Goal: Task Accomplishment & Management: Use online tool/utility

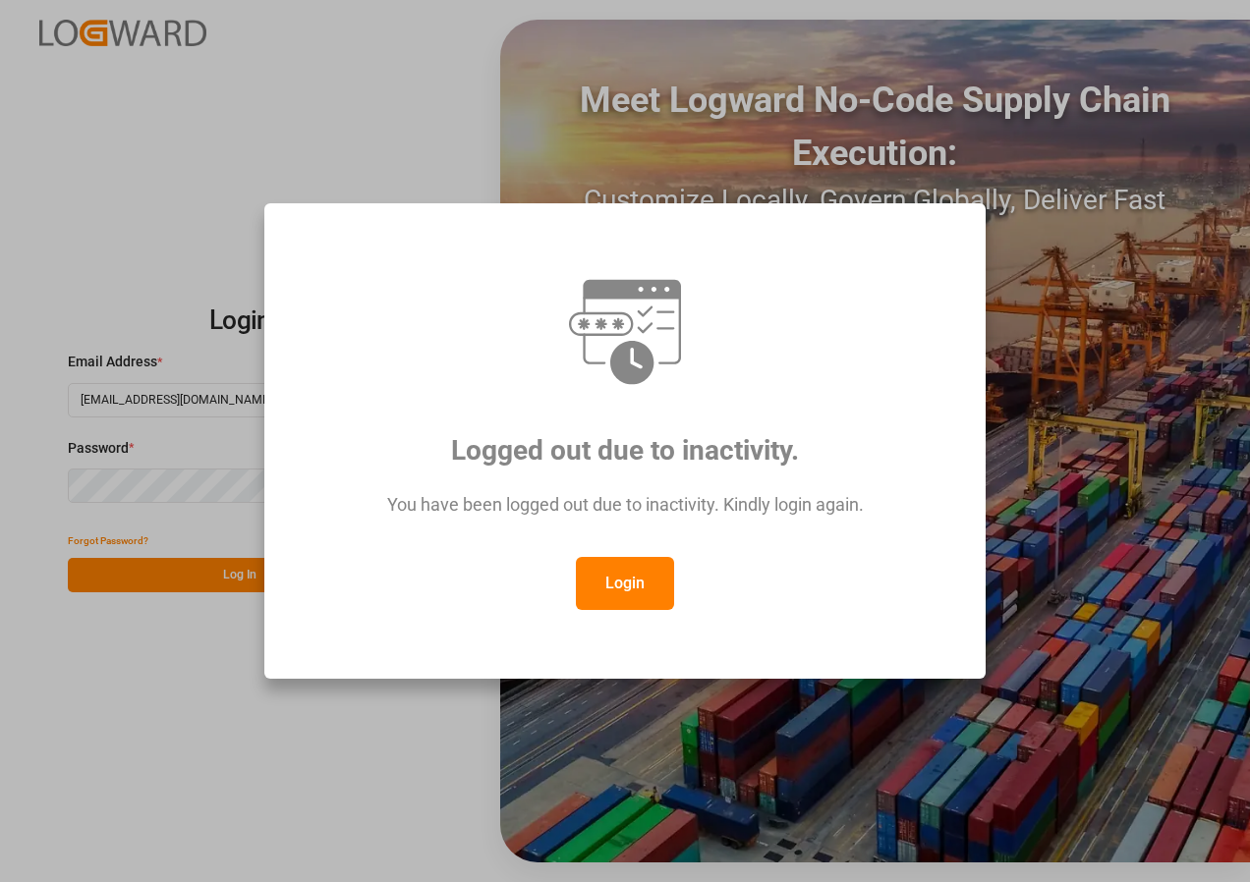
click at [604, 586] on button "Login" at bounding box center [625, 583] width 98 height 53
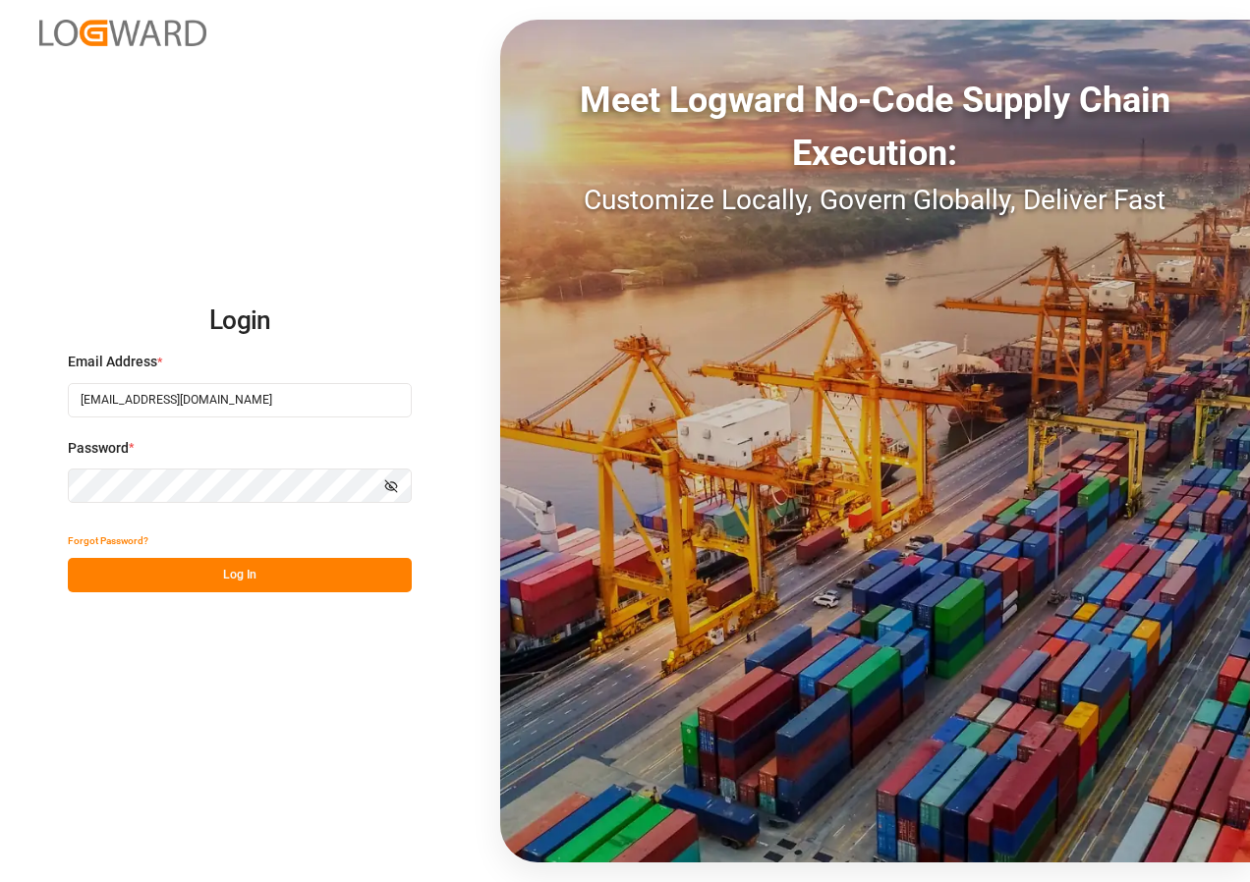
click at [213, 571] on button "Log In" at bounding box center [240, 575] width 344 height 34
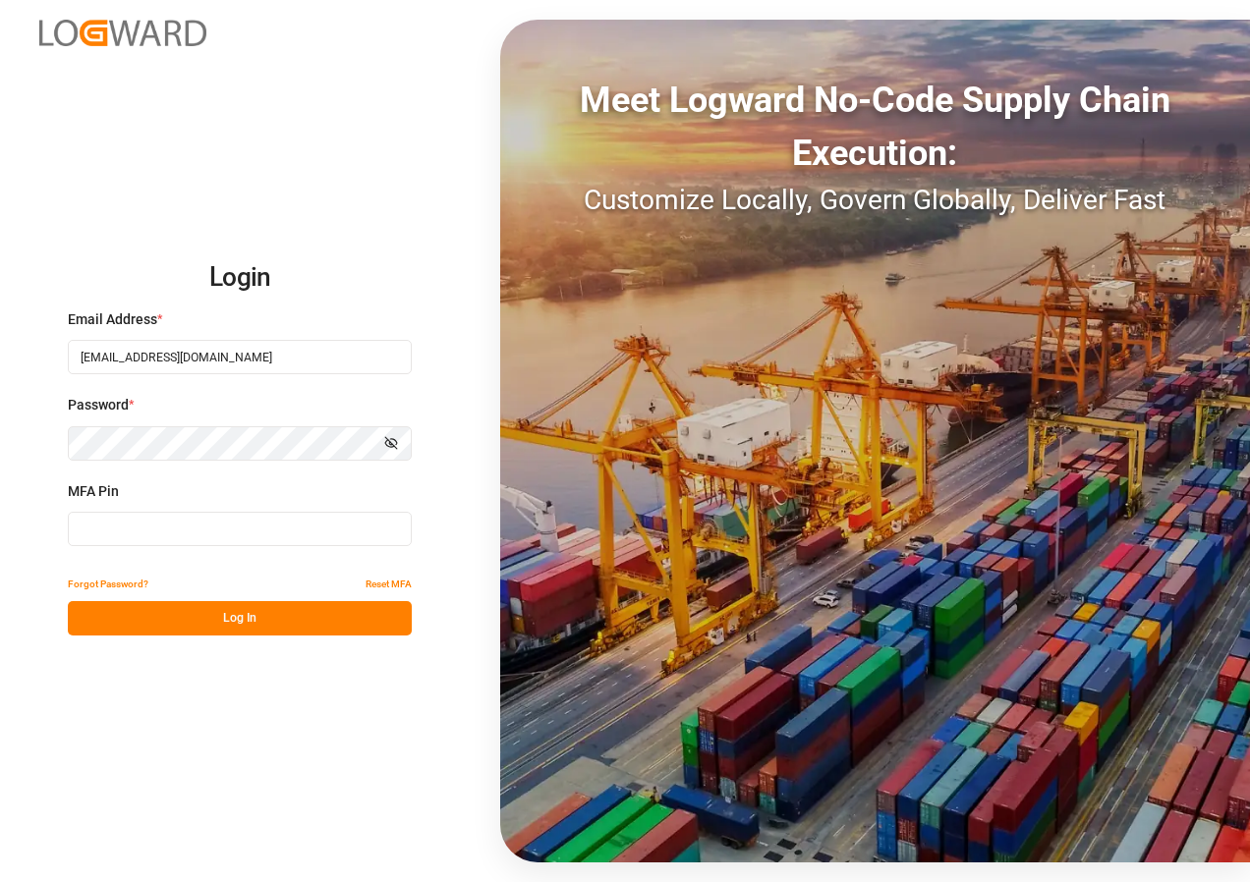
click at [172, 526] on input at bounding box center [240, 529] width 344 height 34
type input "066308"
click at [177, 616] on button "Log In" at bounding box center [240, 618] width 344 height 34
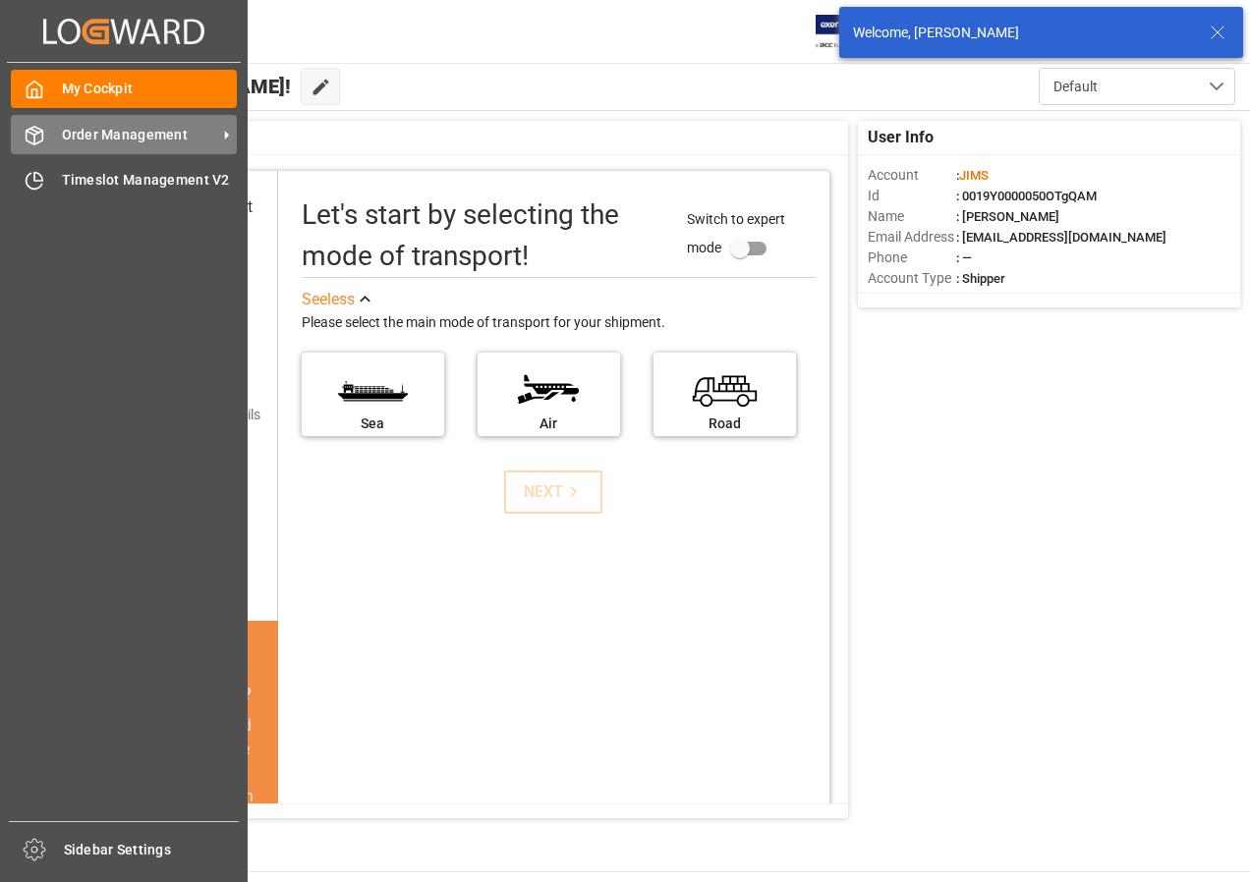
click at [69, 133] on span "Order Management" at bounding box center [139, 135] width 155 height 21
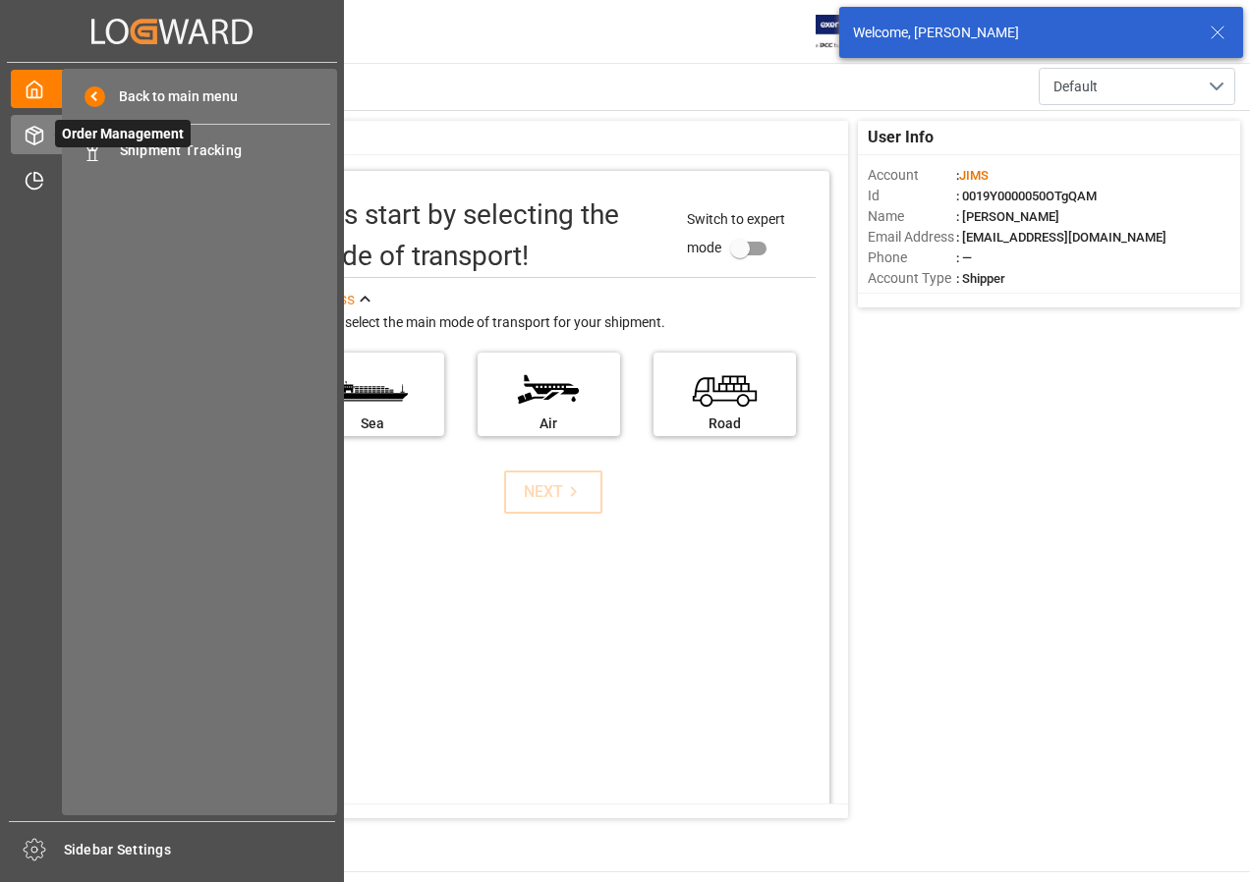
click at [158, 146] on span "Order Management" at bounding box center [123, 134] width 136 height 28
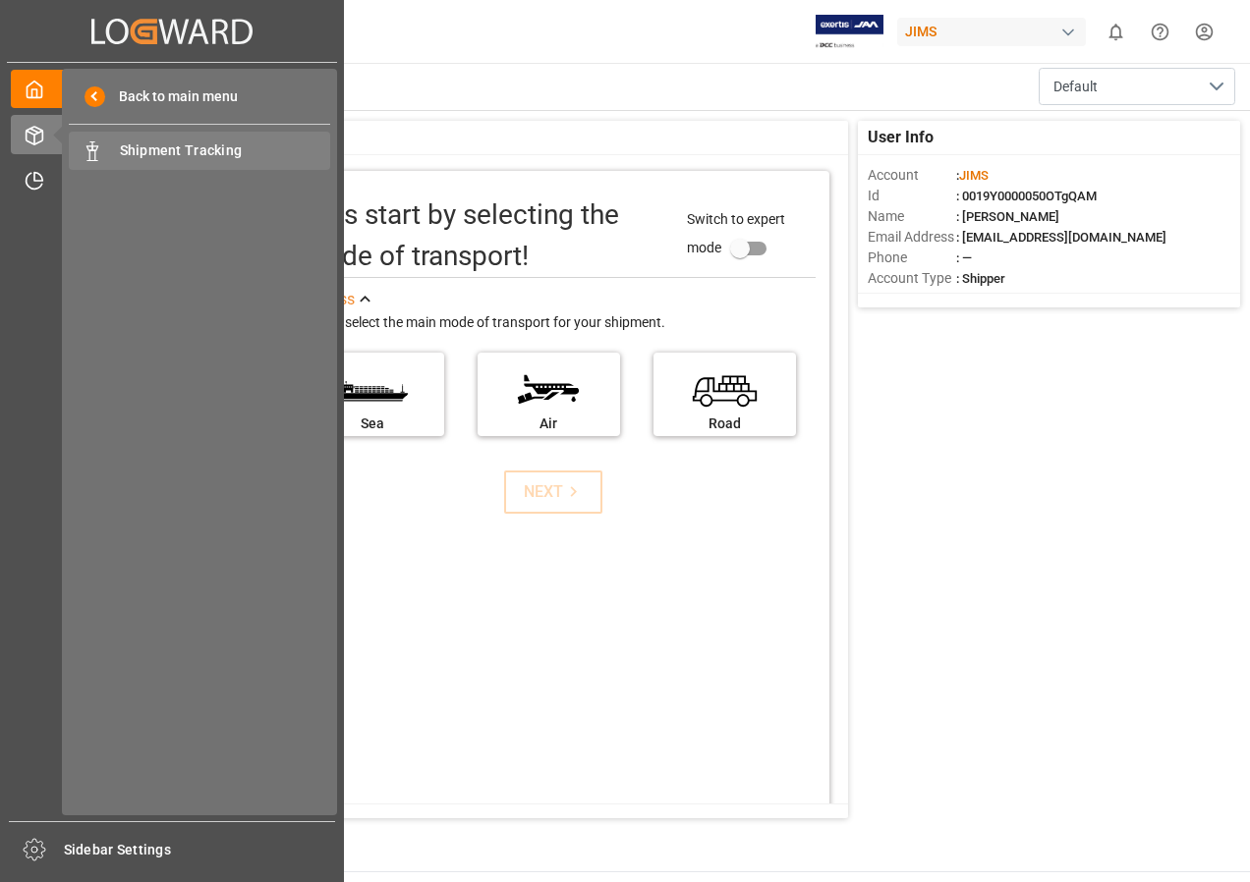
click at [215, 148] on span "Shipment Tracking" at bounding box center [225, 151] width 211 height 21
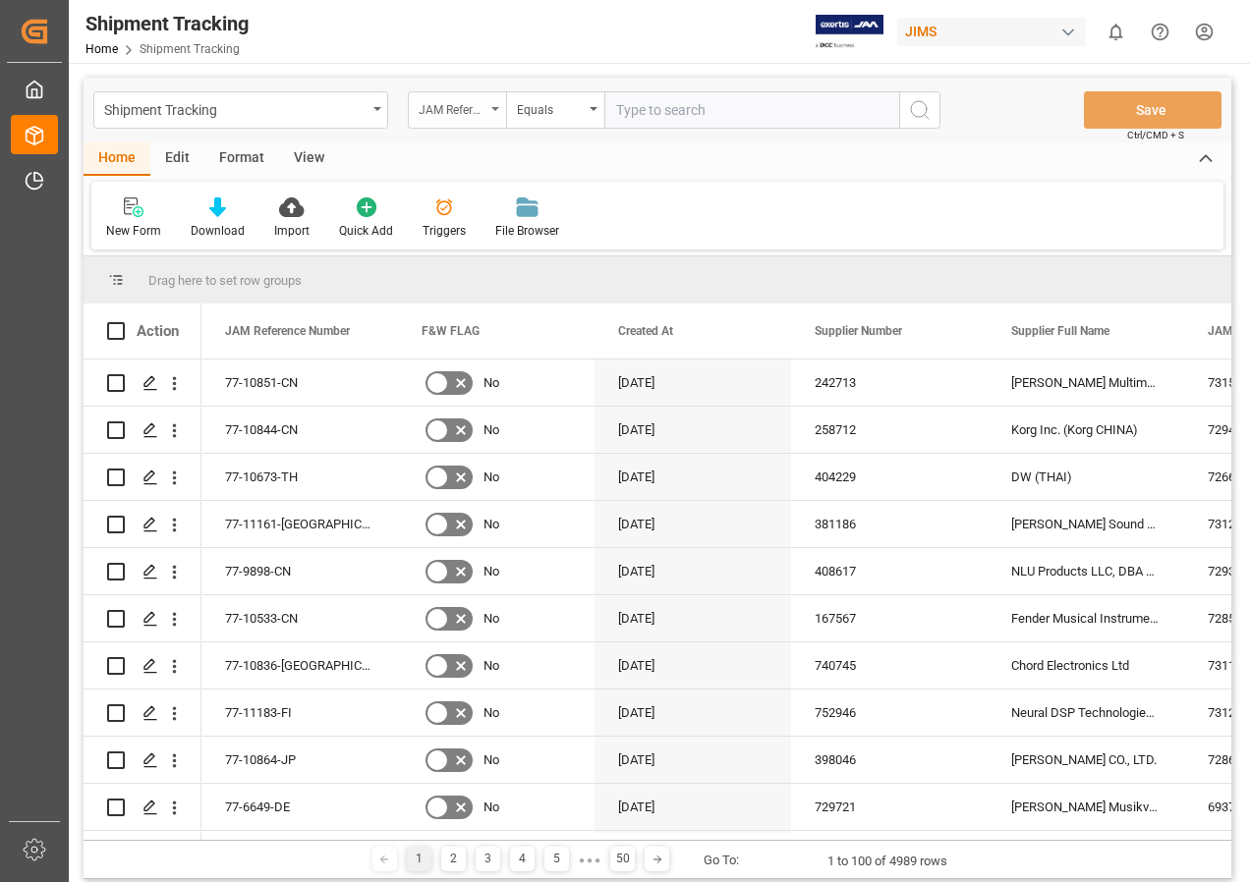
click at [494, 109] on icon "open menu" at bounding box center [495, 109] width 8 height 4
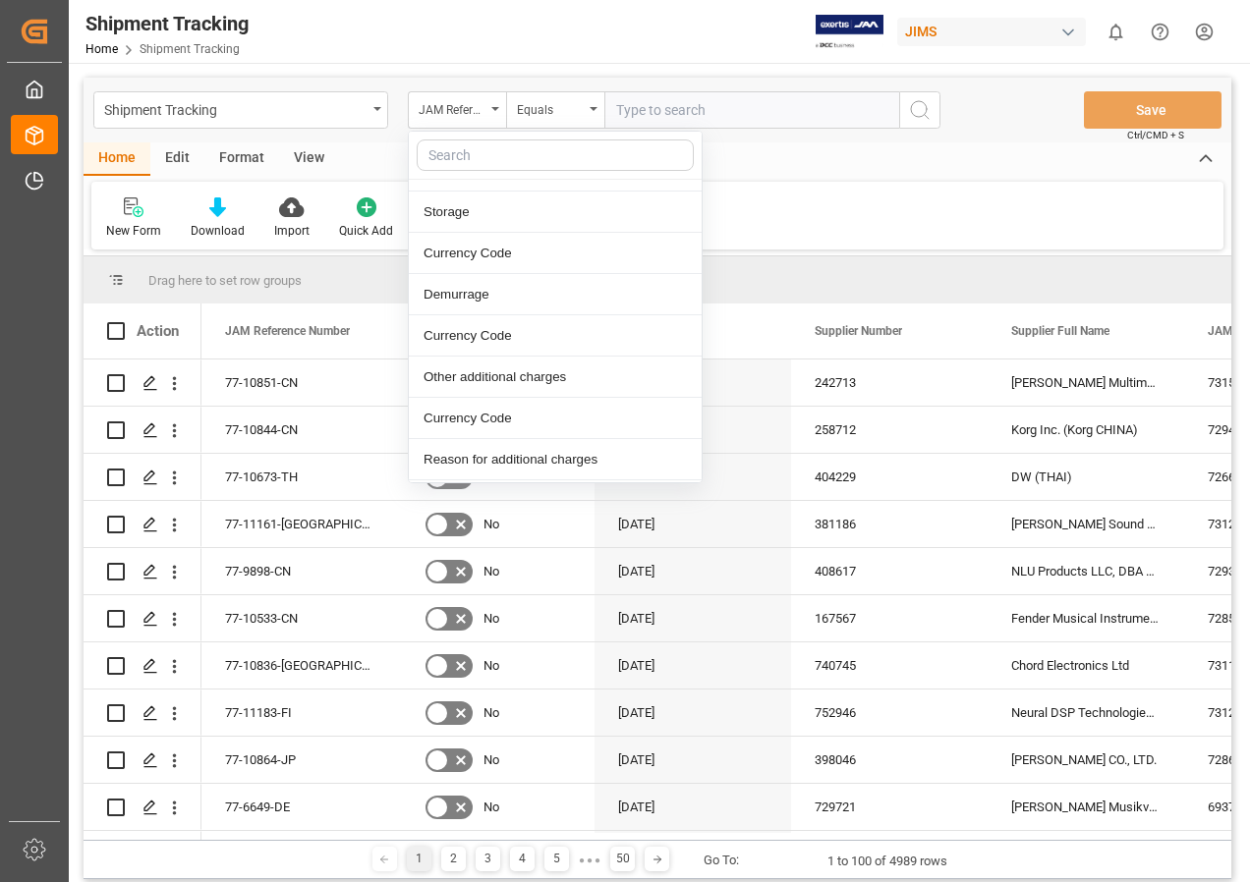
scroll to position [4278, 0]
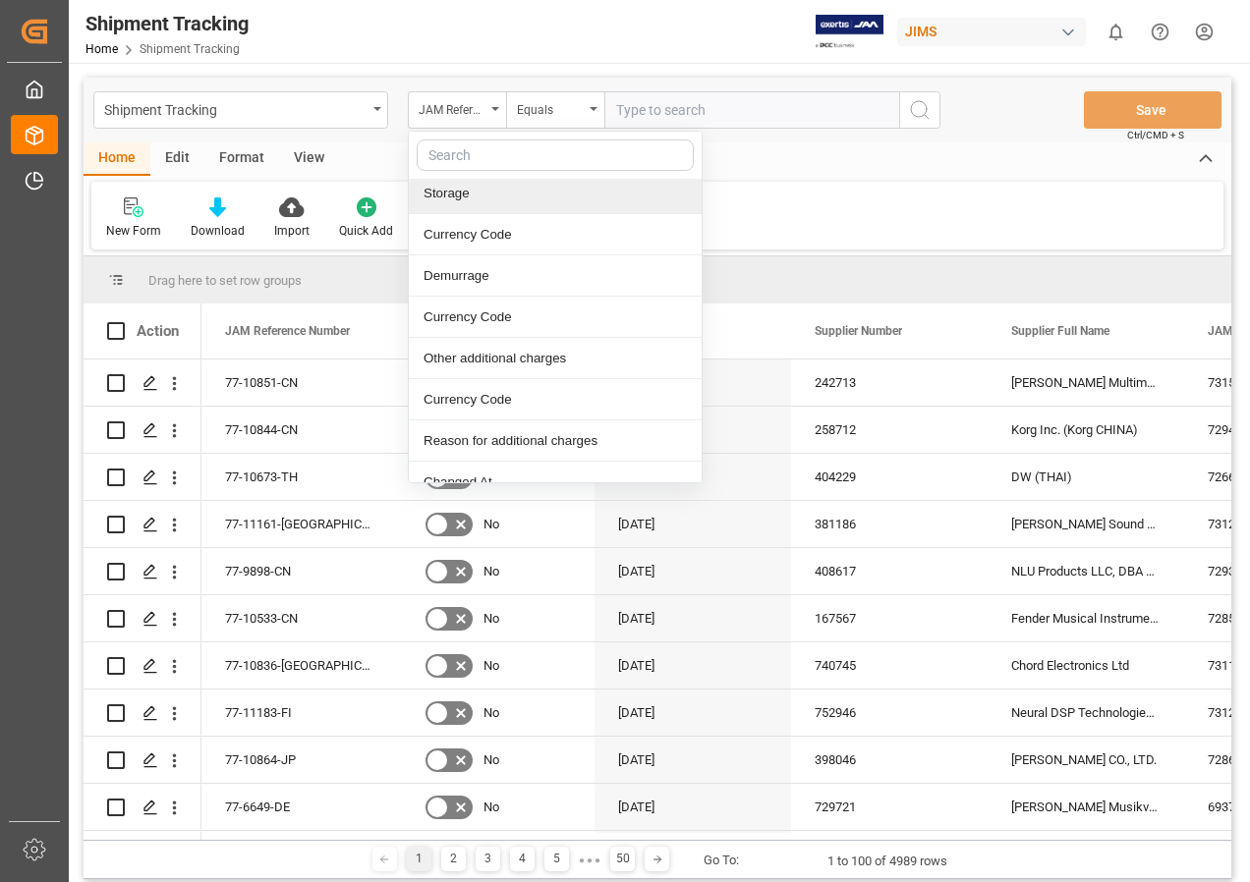
click at [740, 167] on div "Home Edit Format View" at bounding box center [658, 158] width 1148 height 33
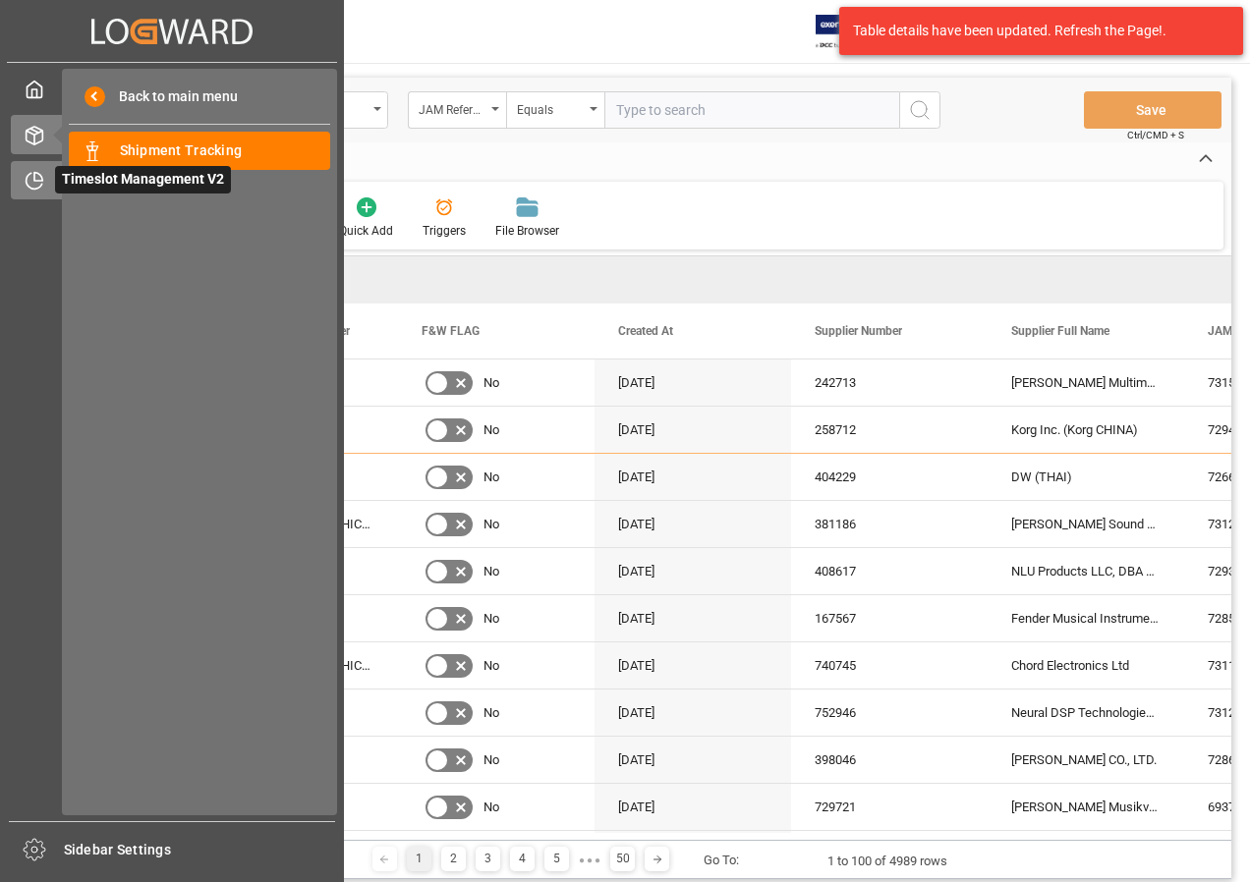
click at [98, 179] on span "Timeslot Management V2" at bounding box center [143, 180] width 176 height 28
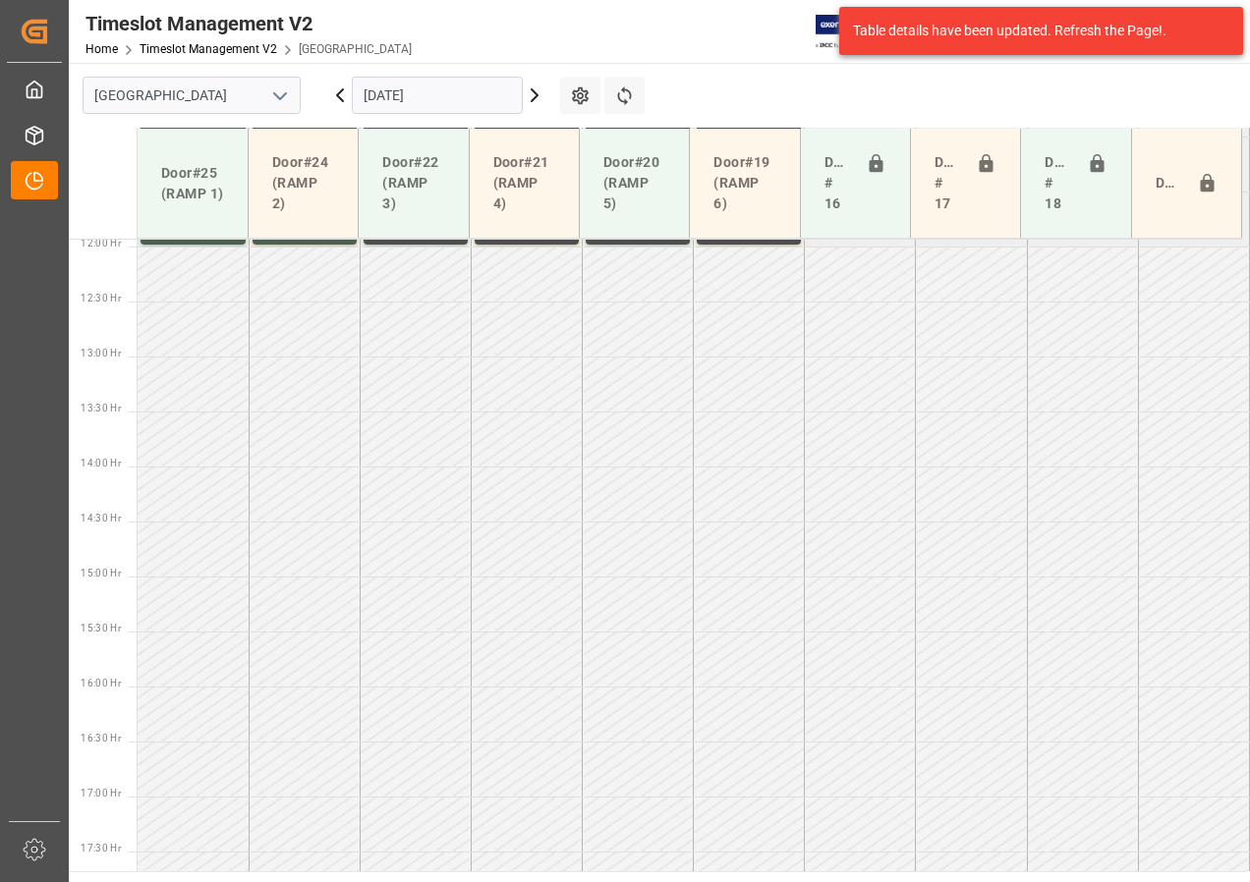
click at [993, 35] on div "Table details have been updated. Refresh the Page!." at bounding box center [1034, 31] width 362 height 21
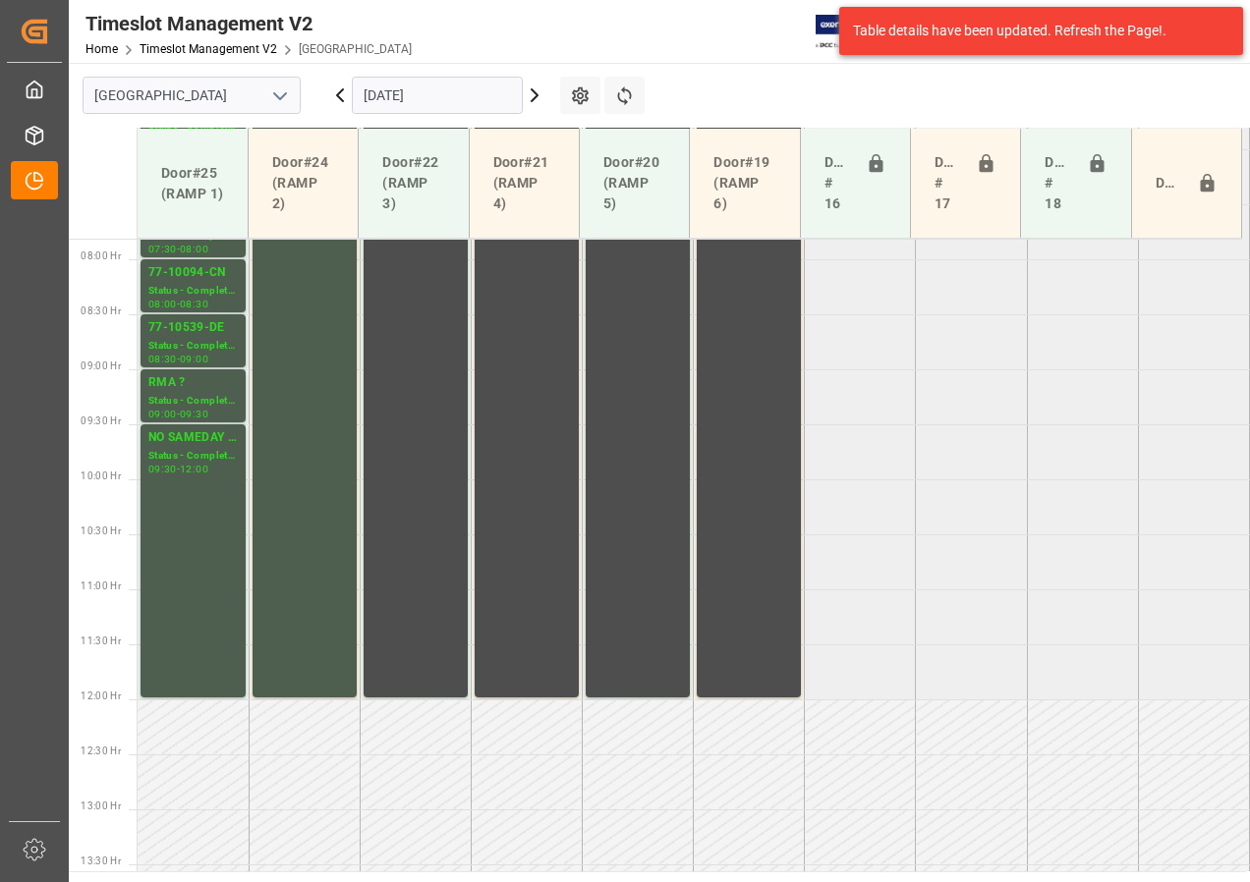
scroll to position [708, 0]
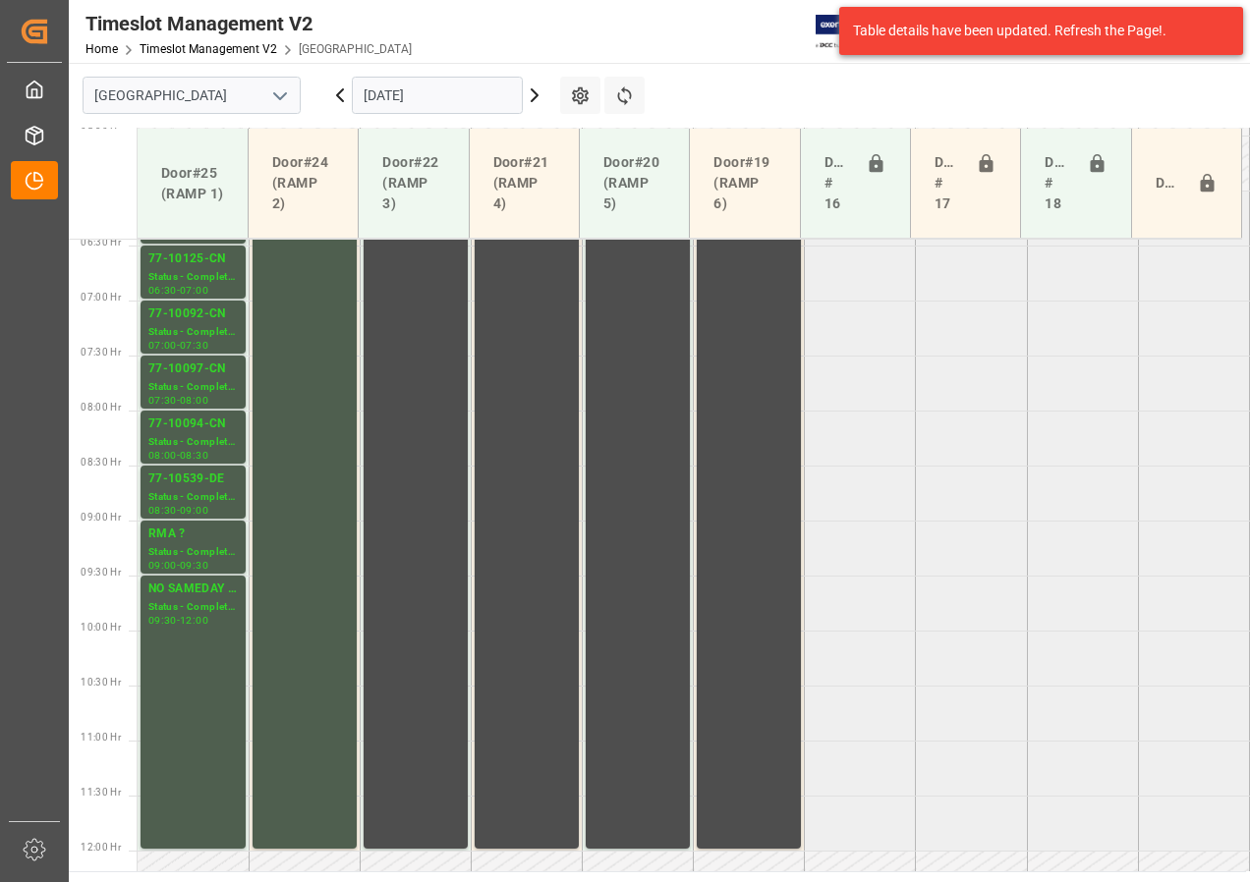
click at [430, 93] on input "[DATE]" at bounding box center [437, 95] width 171 height 37
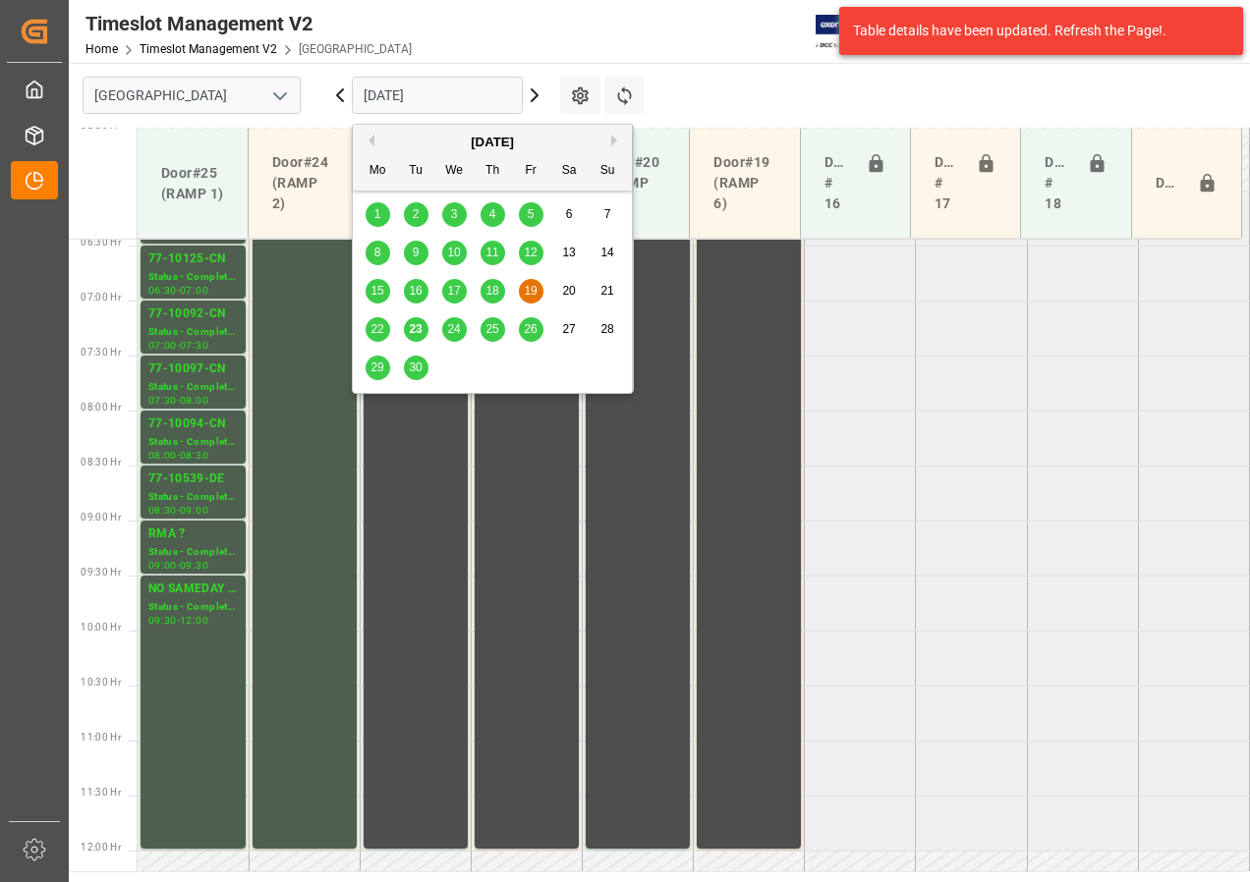
click at [447, 332] on span "24" at bounding box center [453, 329] width 13 height 14
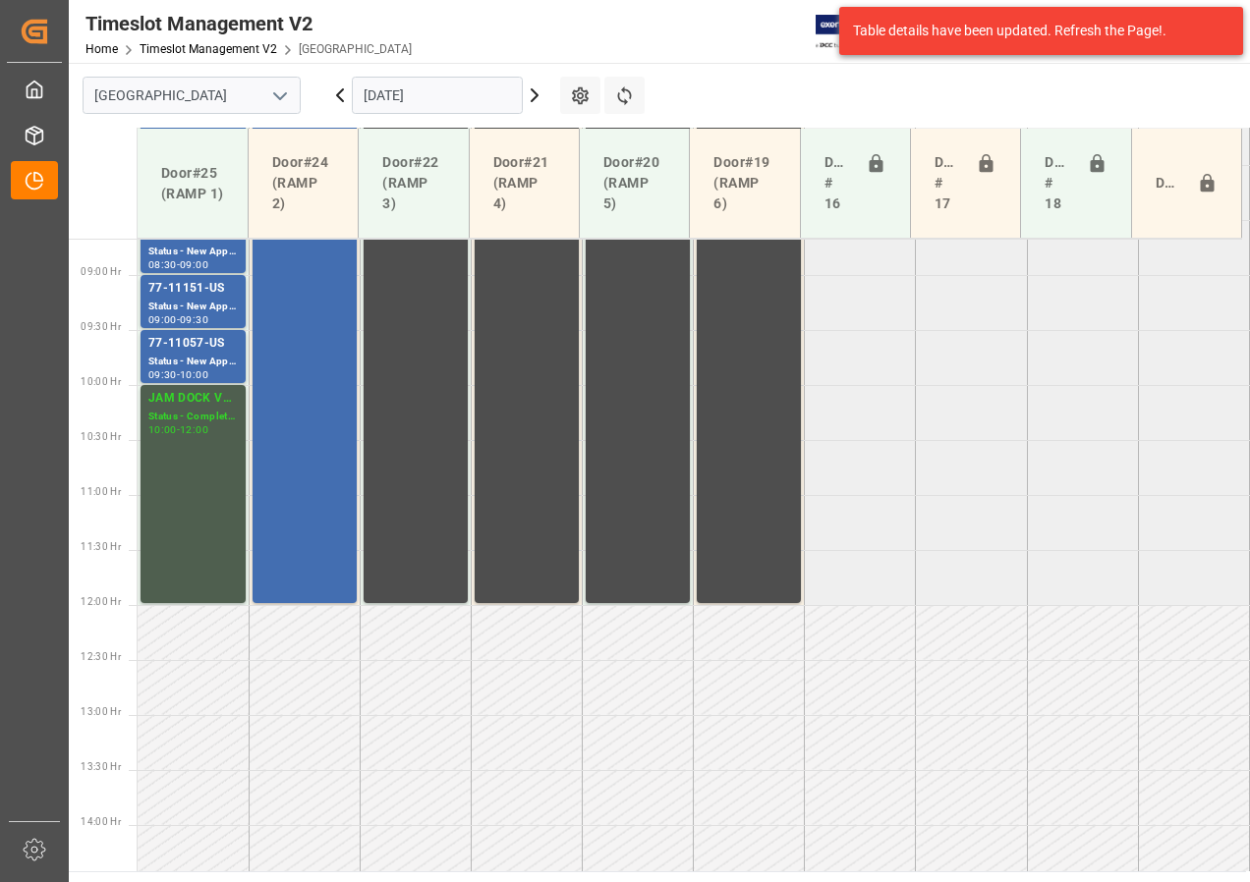
scroll to position [953, 0]
click at [400, 99] on input "[DATE]" at bounding box center [437, 95] width 171 height 37
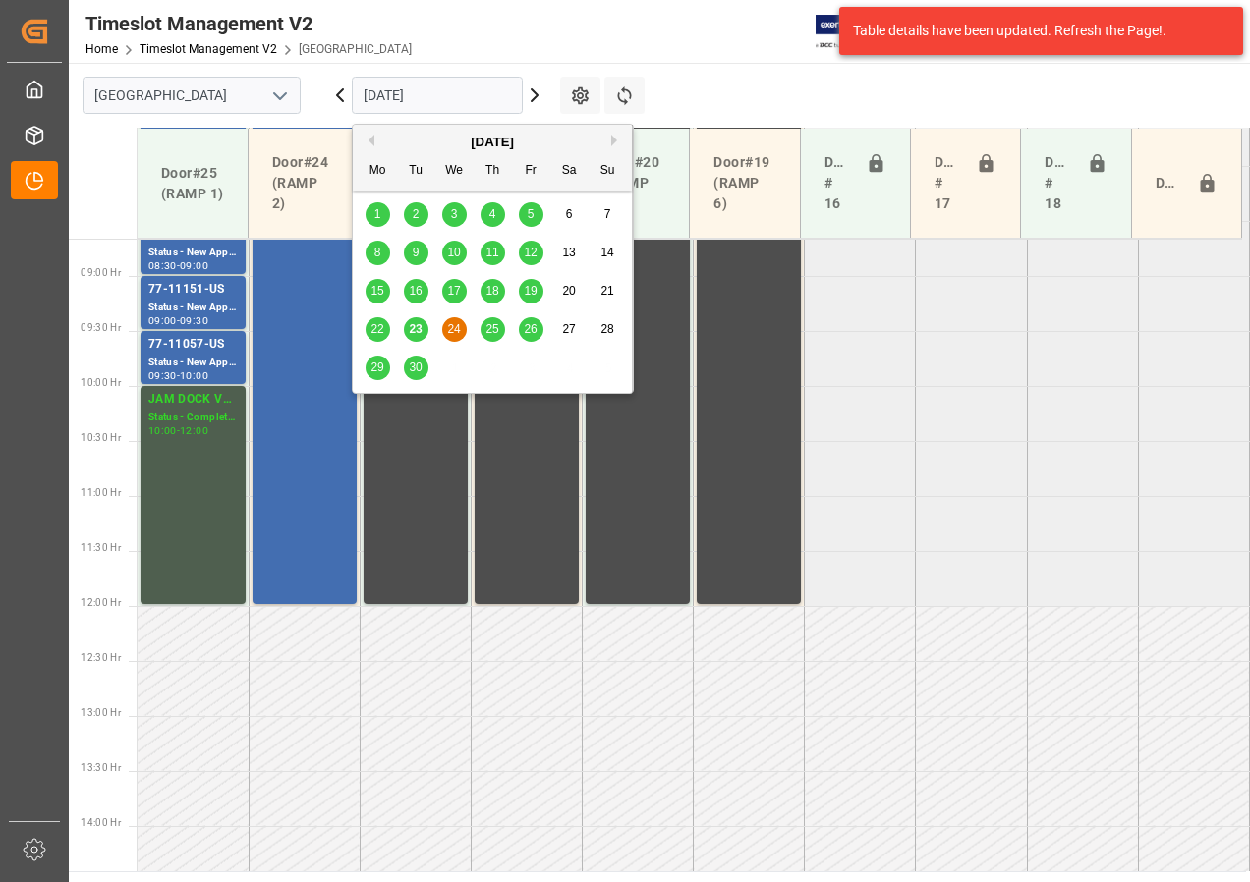
click at [492, 327] on span "25" at bounding box center [491, 329] width 13 height 14
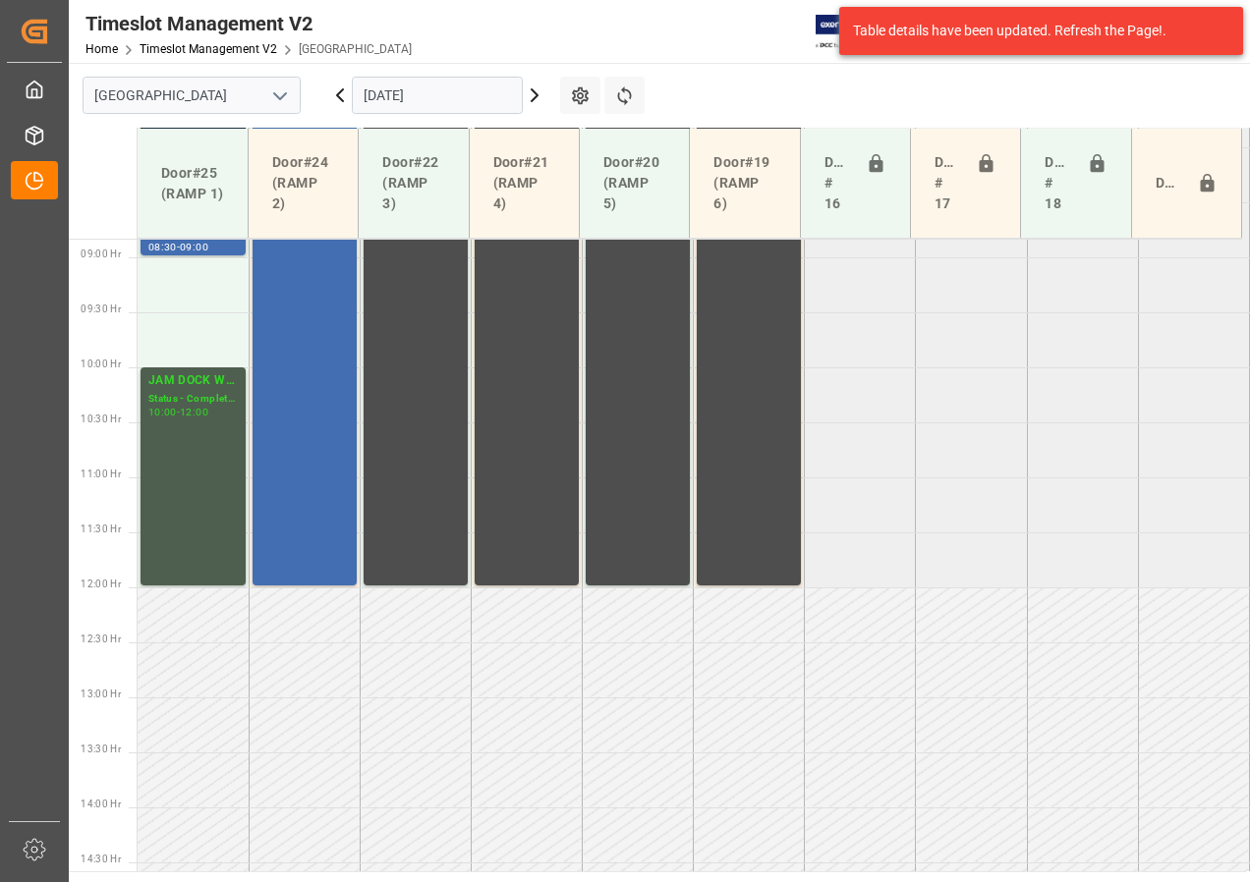
scroll to position [799, 0]
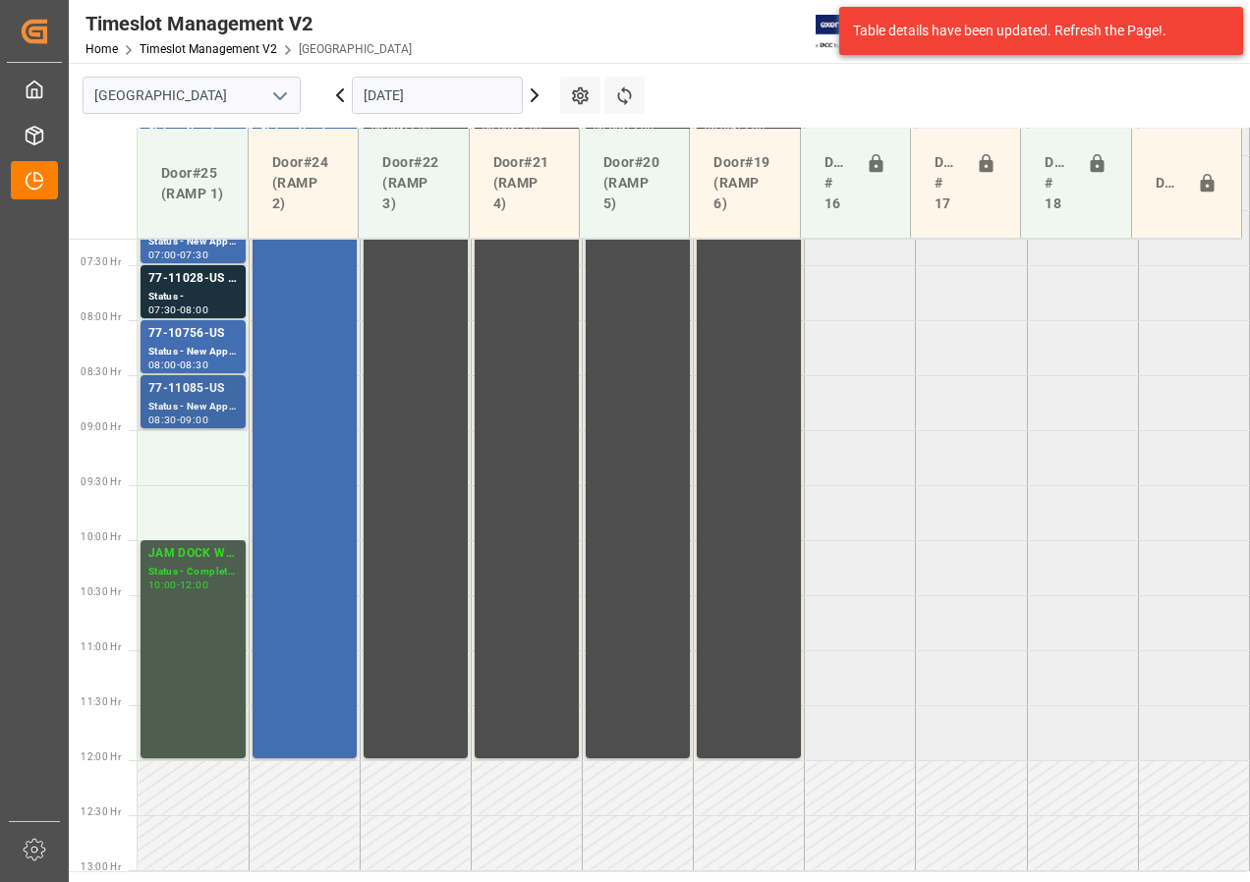
click at [180, 392] on div "77-11085-US" at bounding box center [192, 389] width 89 height 20
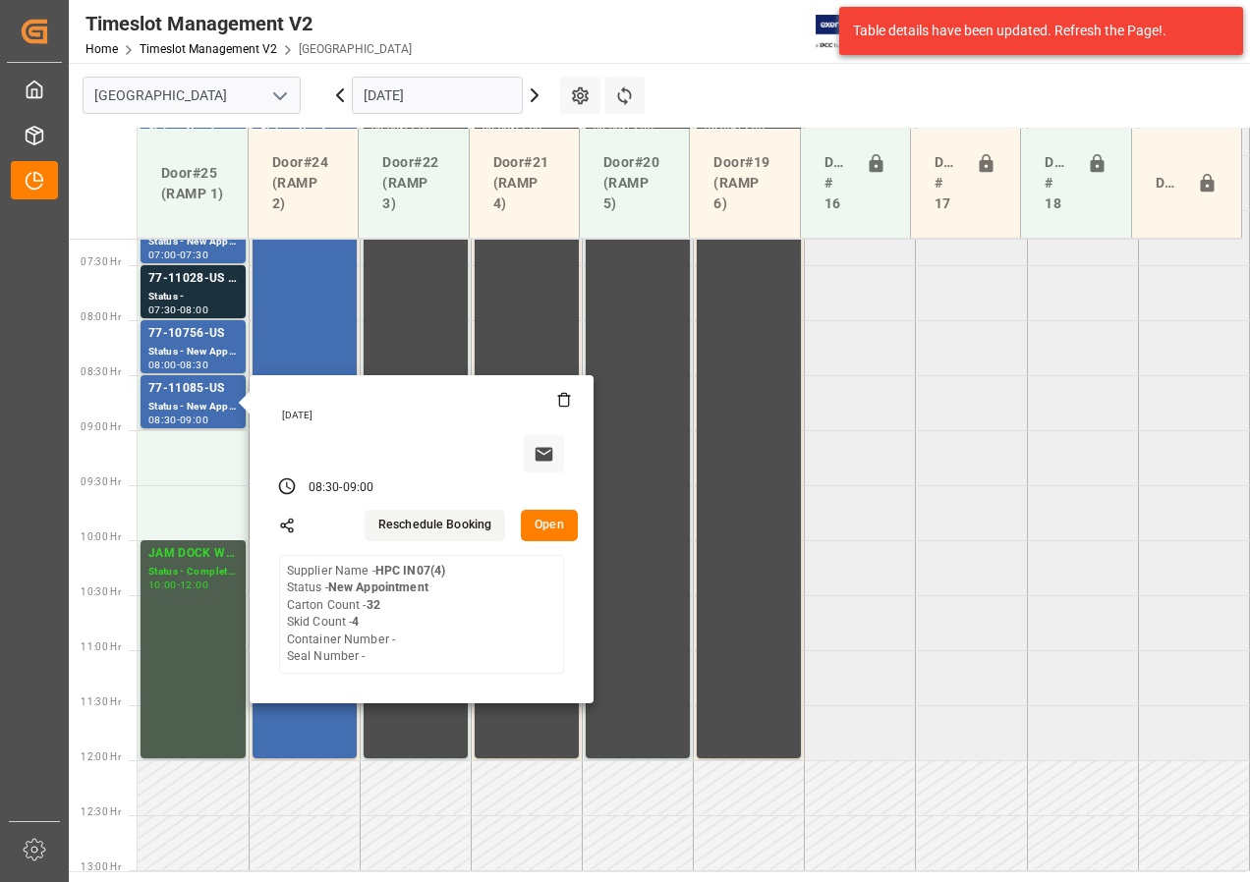
click at [438, 87] on input "[DATE]" at bounding box center [437, 95] width 171 height 37
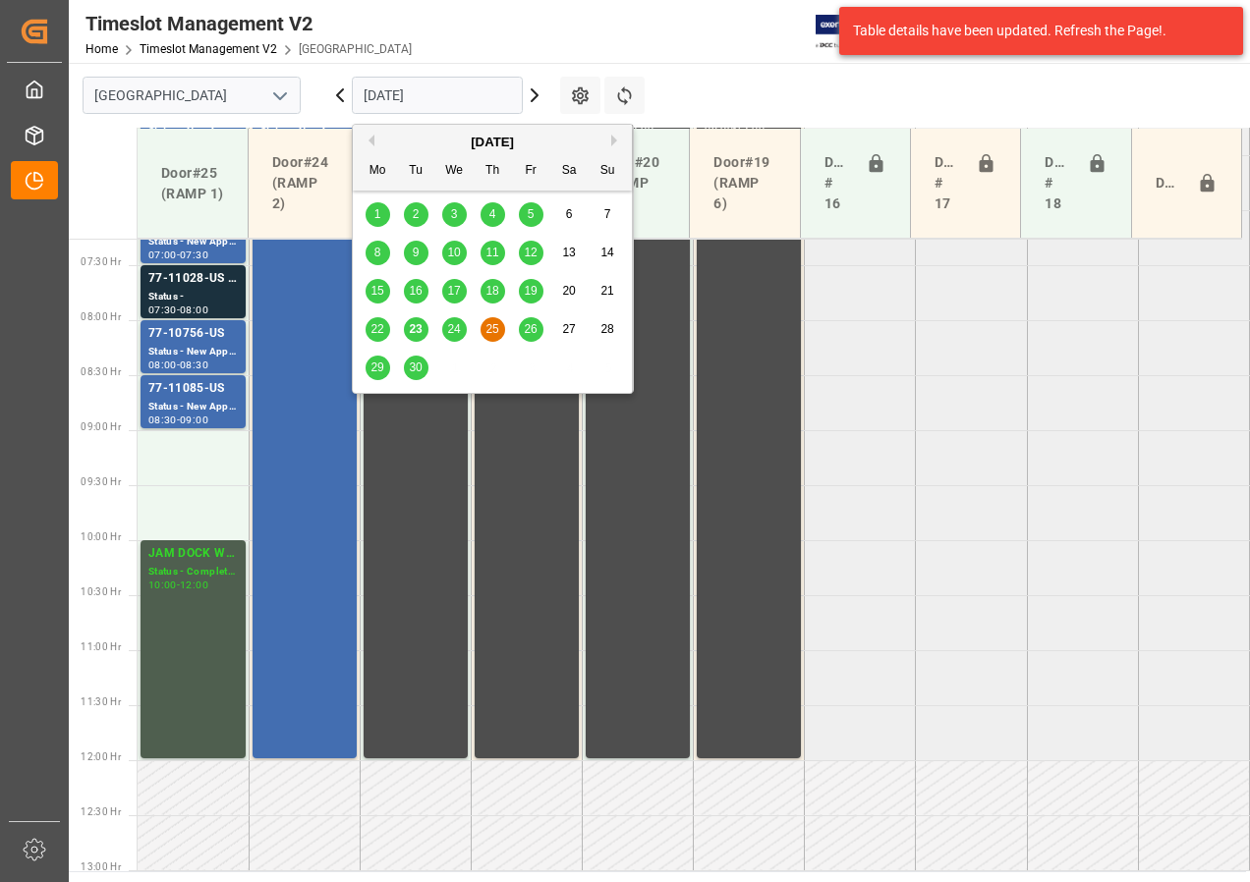
click at [527, 317] on div "26" at bounding box center [531, 329] width 25 height 25
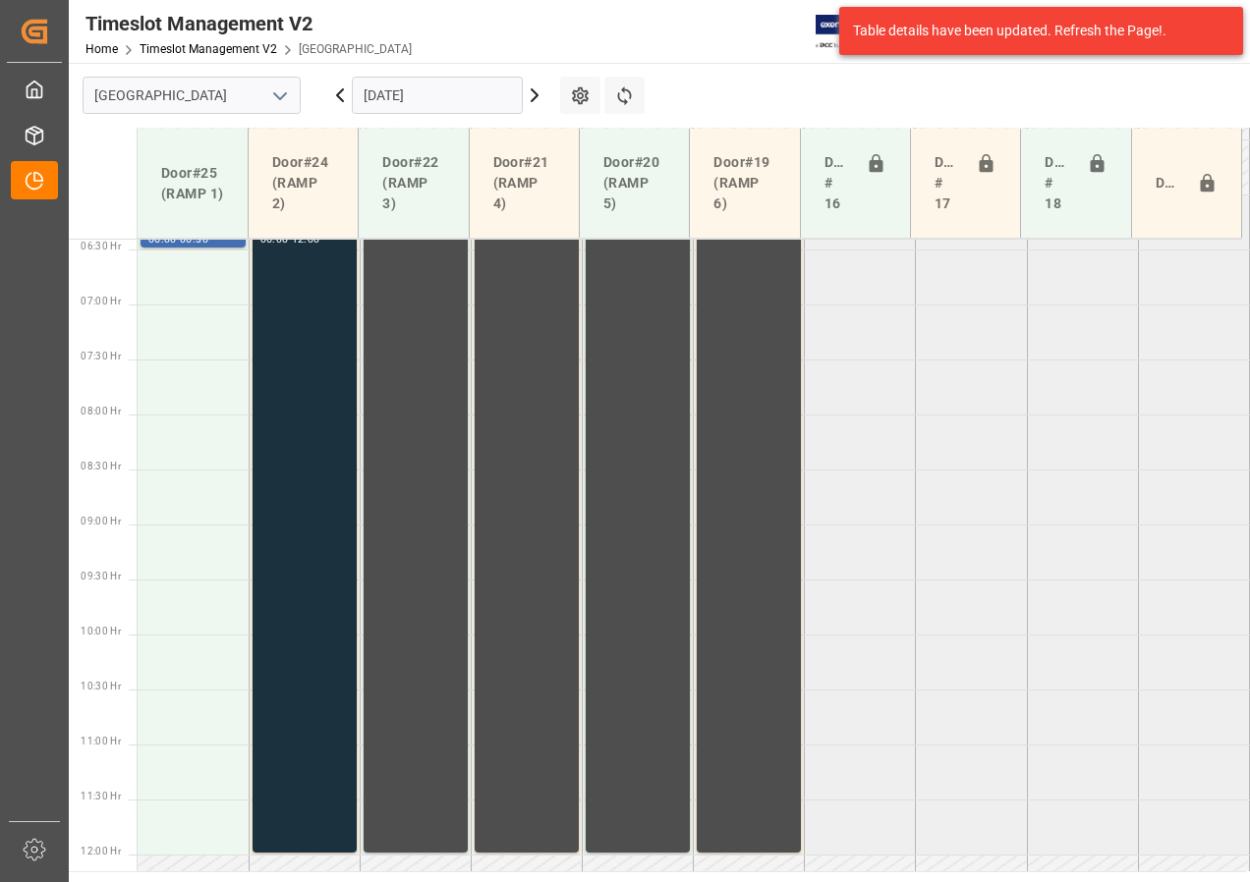
scroll to position [510, 0]
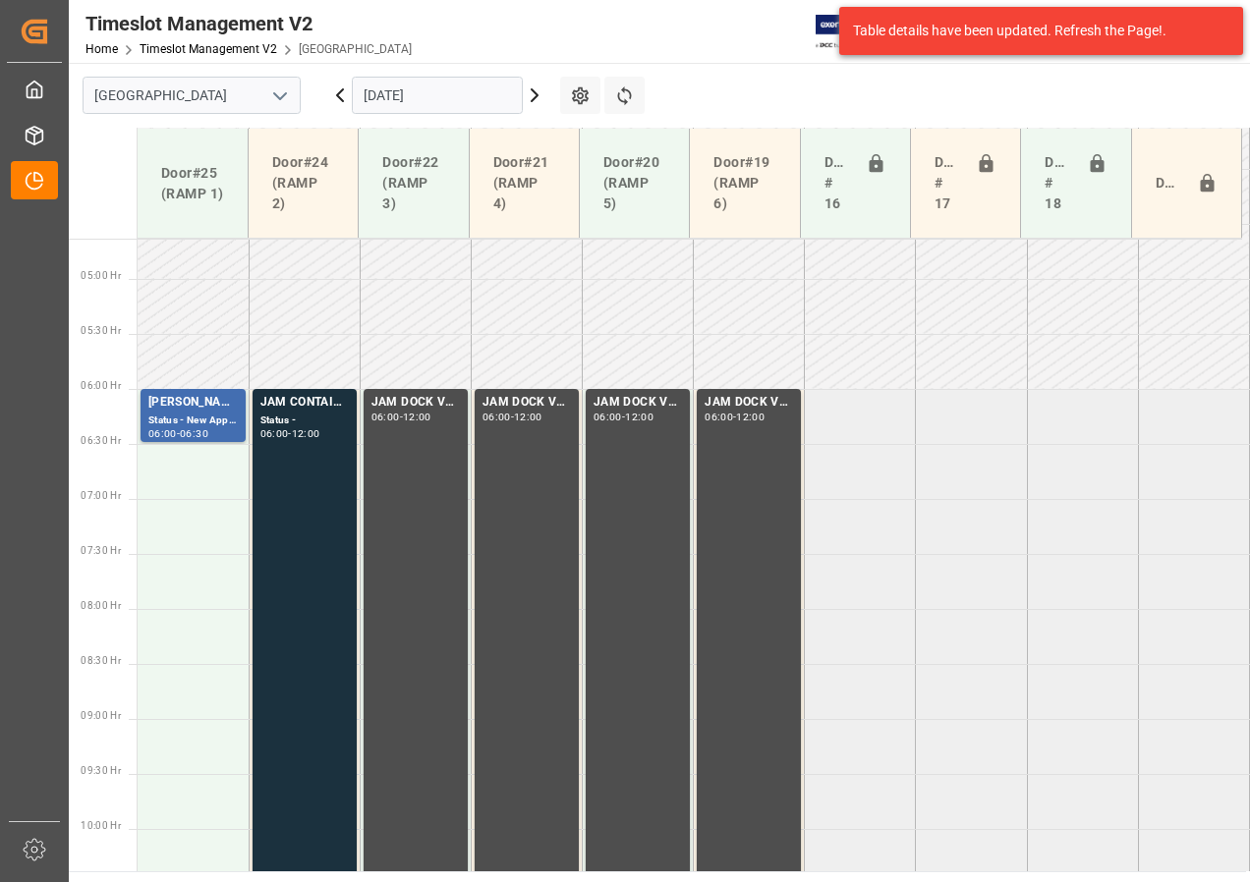
click at [440, 91] on input "[DATE]" at bounding box center [437, 95] width 171 height 37
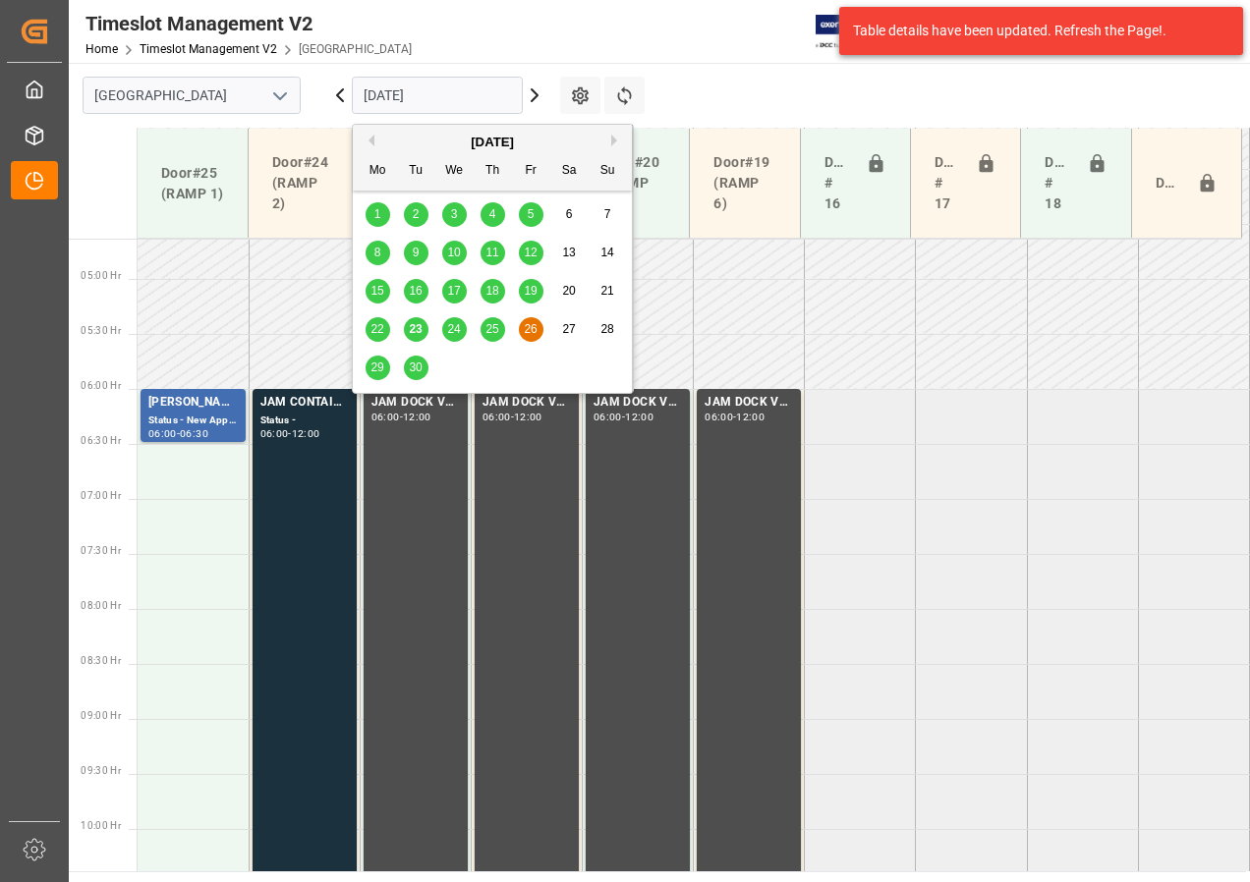
click at [377, 364] on span "29" at bounding box center [376, 368] width 13 height 14
click at [379, 94] on input "[DATE]" at bounding box center [437, 95] width 171 height 37
click at [412, 365] on span "30" at bounding box center [415, 368] width 13 height 14
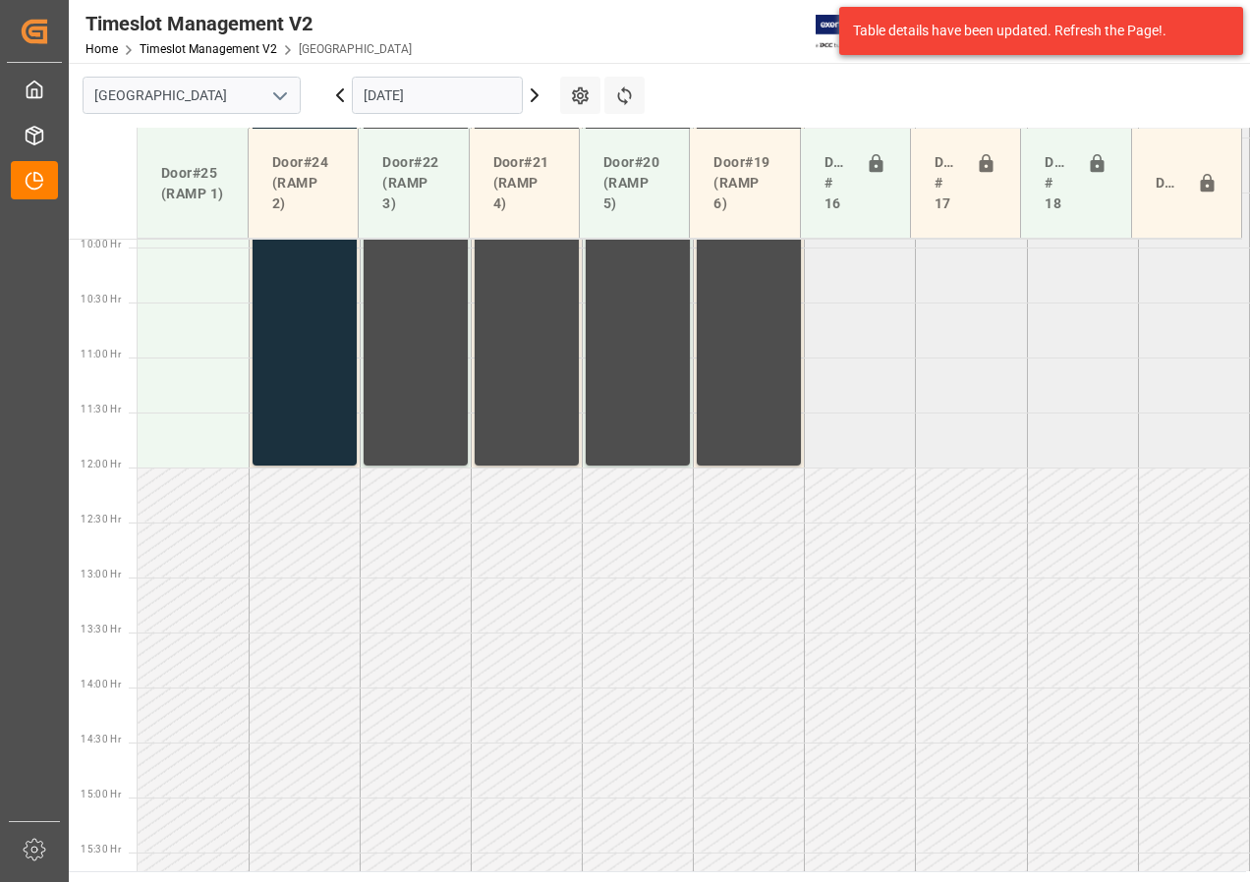
scroll to position [1003, 0]
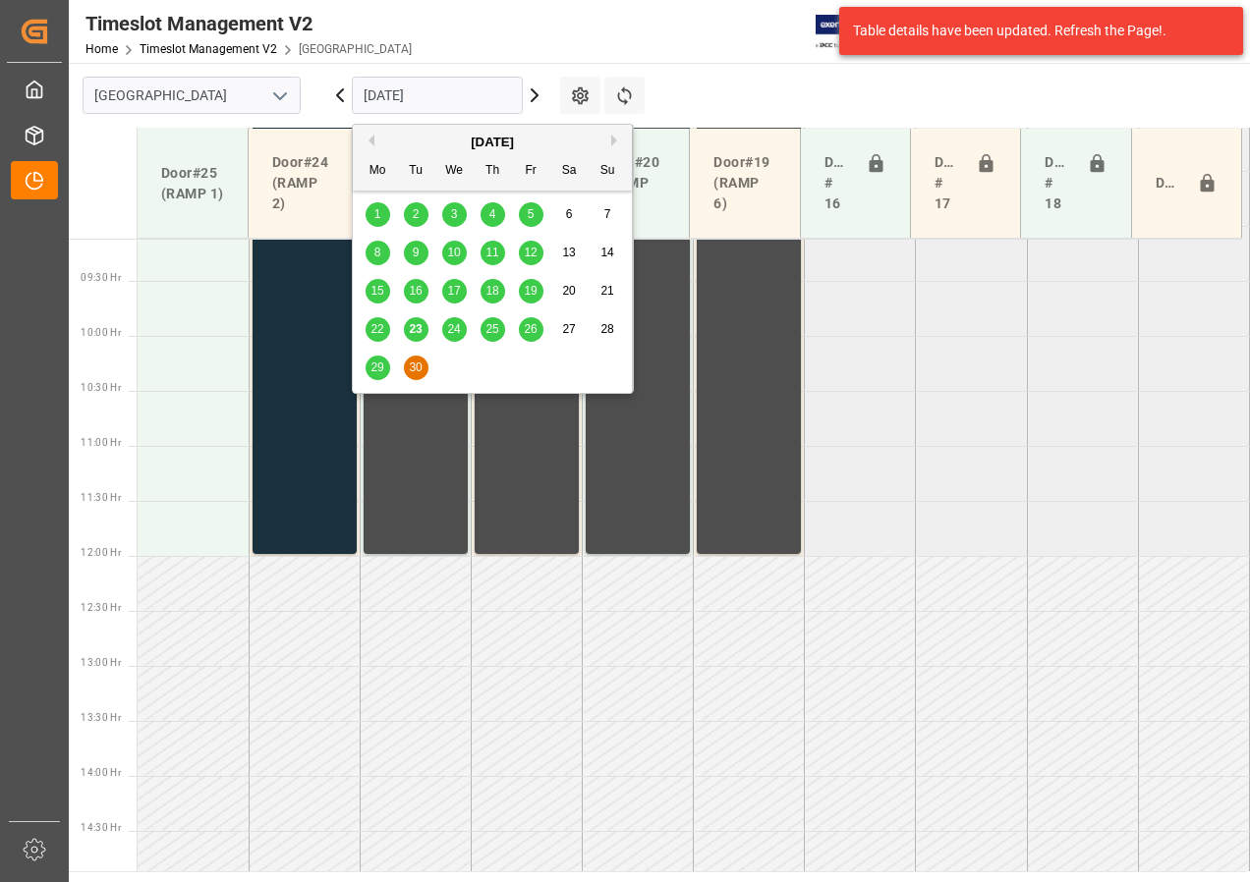
click at [422, 94] on input "[DATE]" at bounding box center [437, 95] width 171 height 37
click at [449, 327] on span "24" at bounding box center [453, 329] width 13 height 14
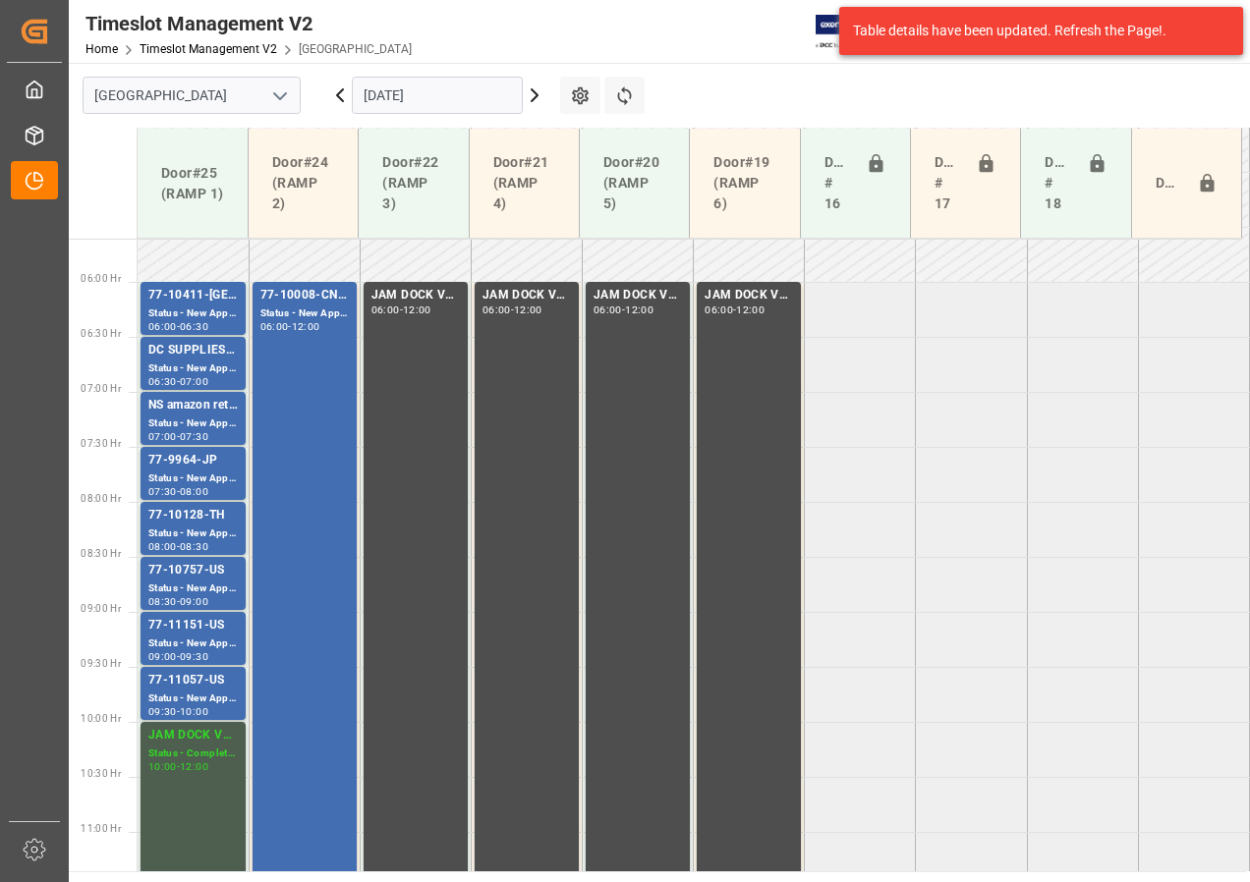
scroll to position [512, 0]
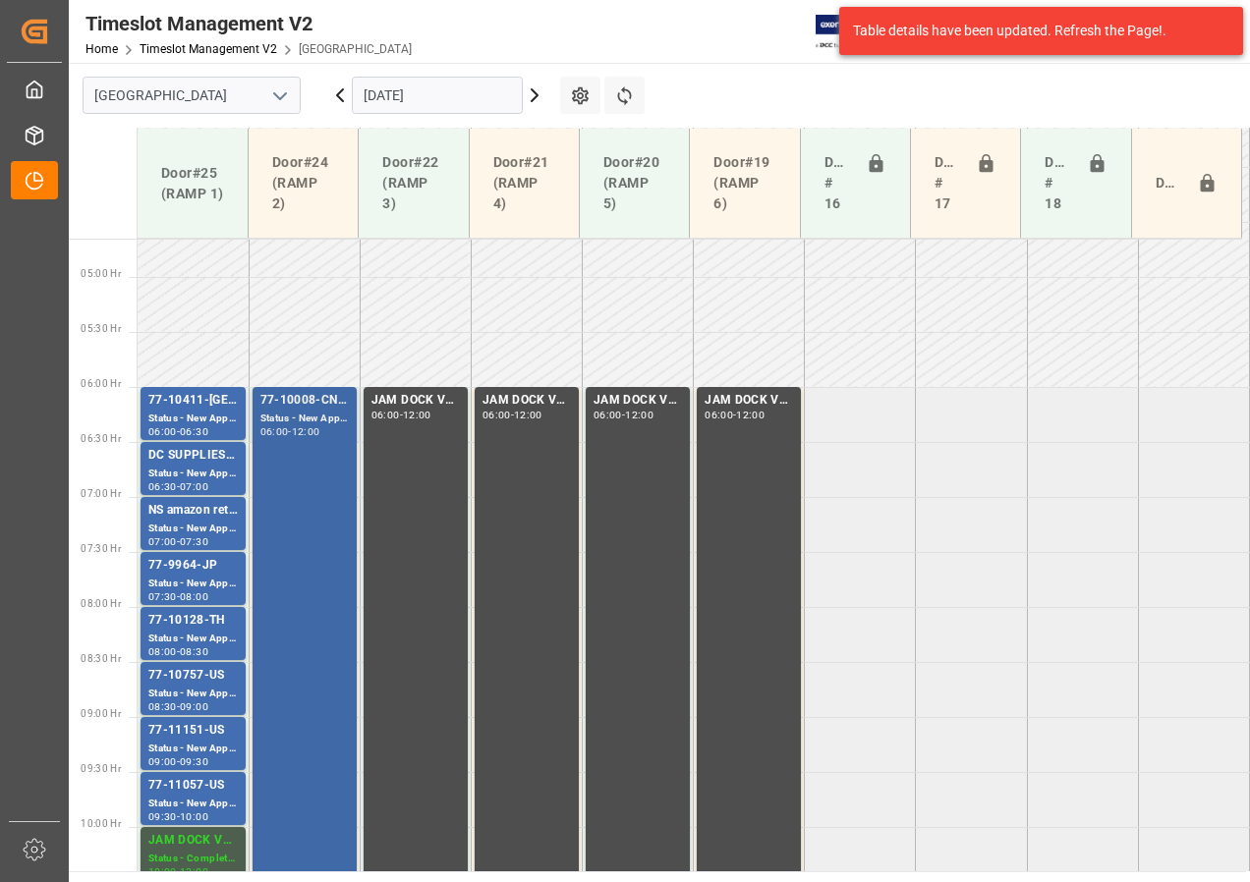
click at [320, 430] on div "12:00" at bounding box center [306, 431] width 28 height 9
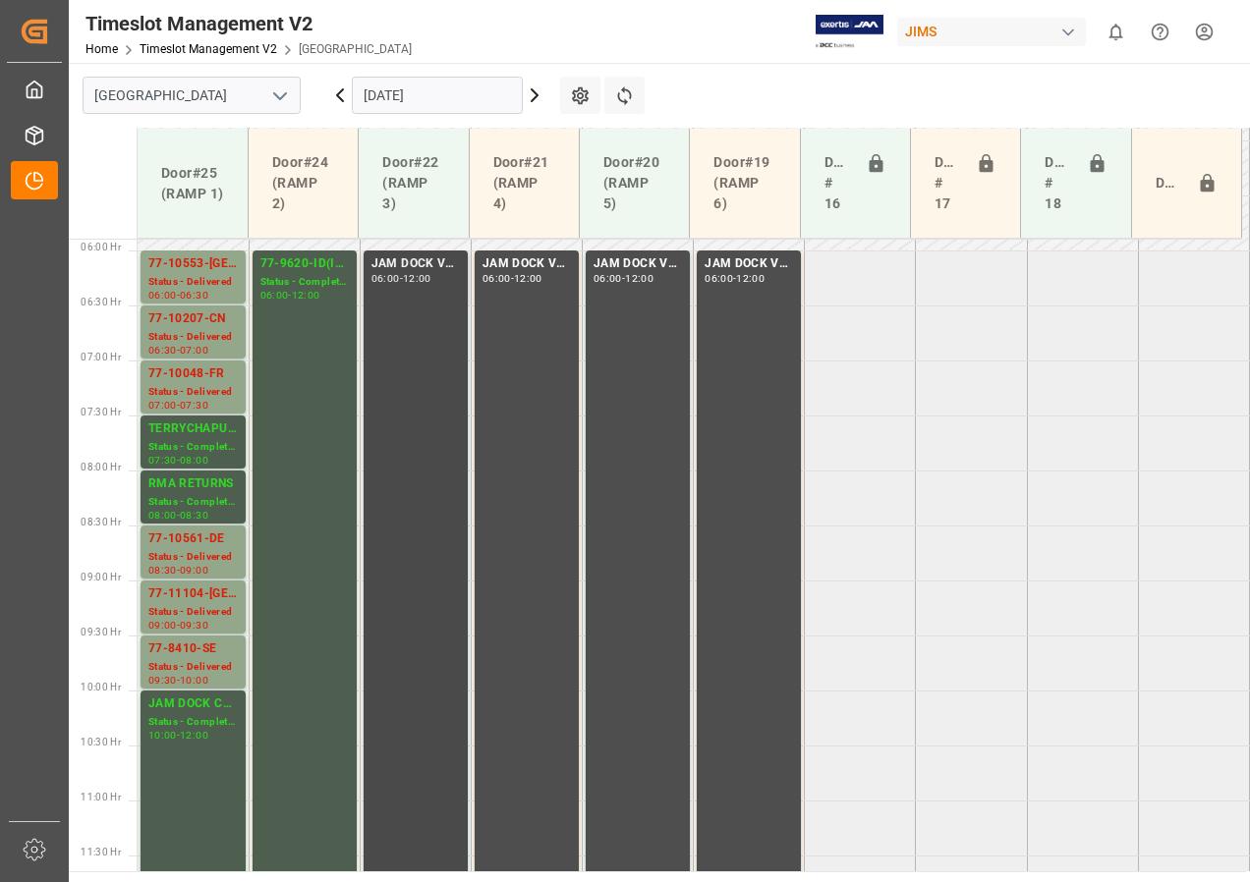
scroll to position [512, 0]
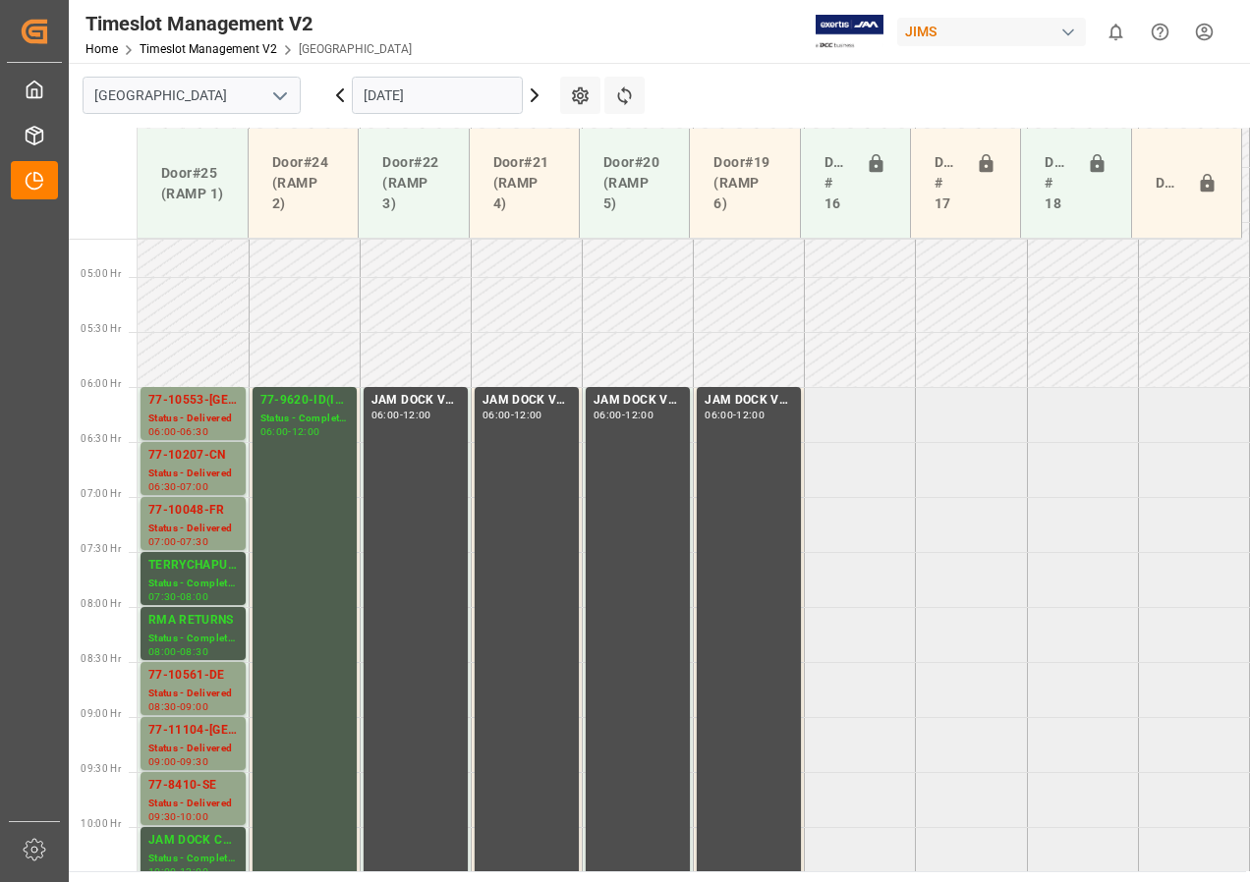
click at [424, 103] on input "[DATE]" at bounding box center [437, 95] width 171 height 37
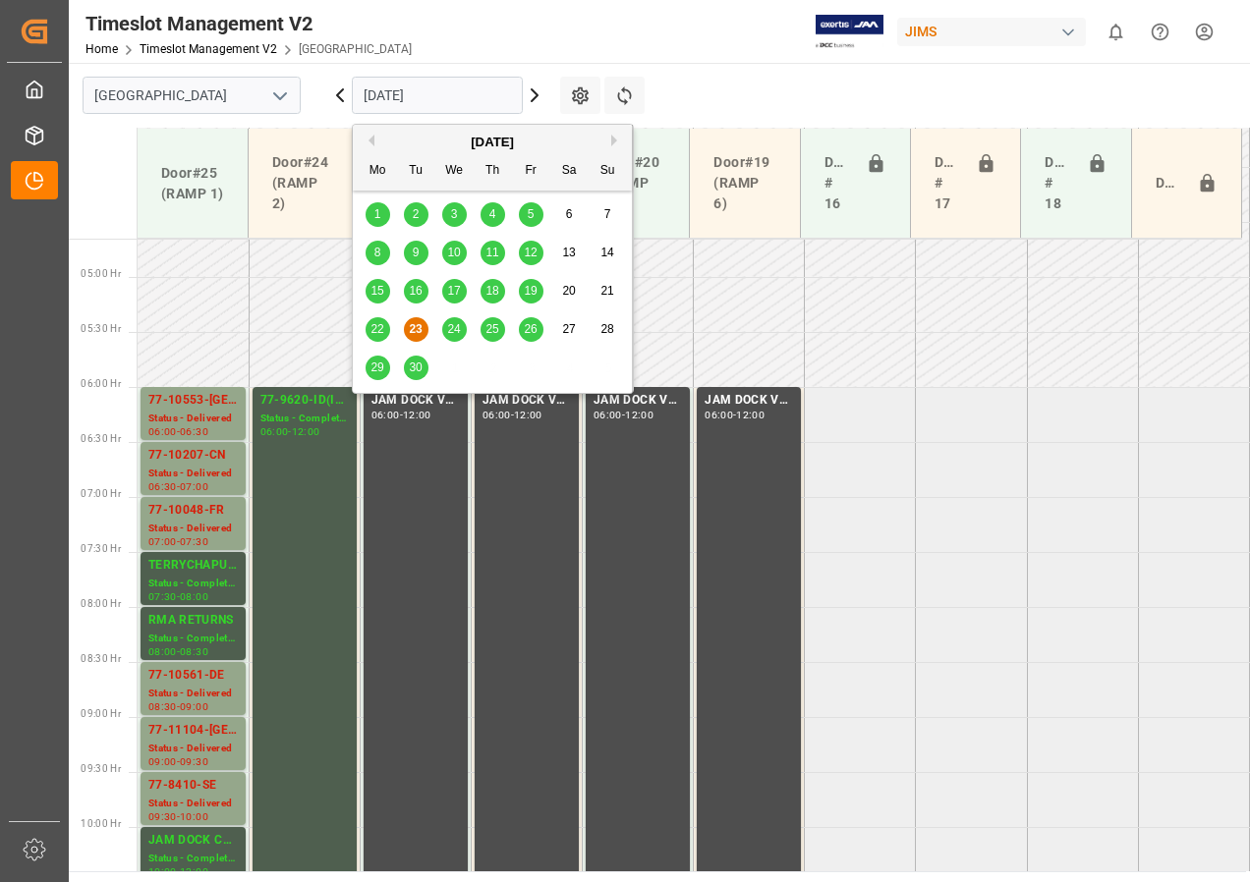
click at [498, 324] on span "25" at bounding box center [491, 329] width 13 height 14
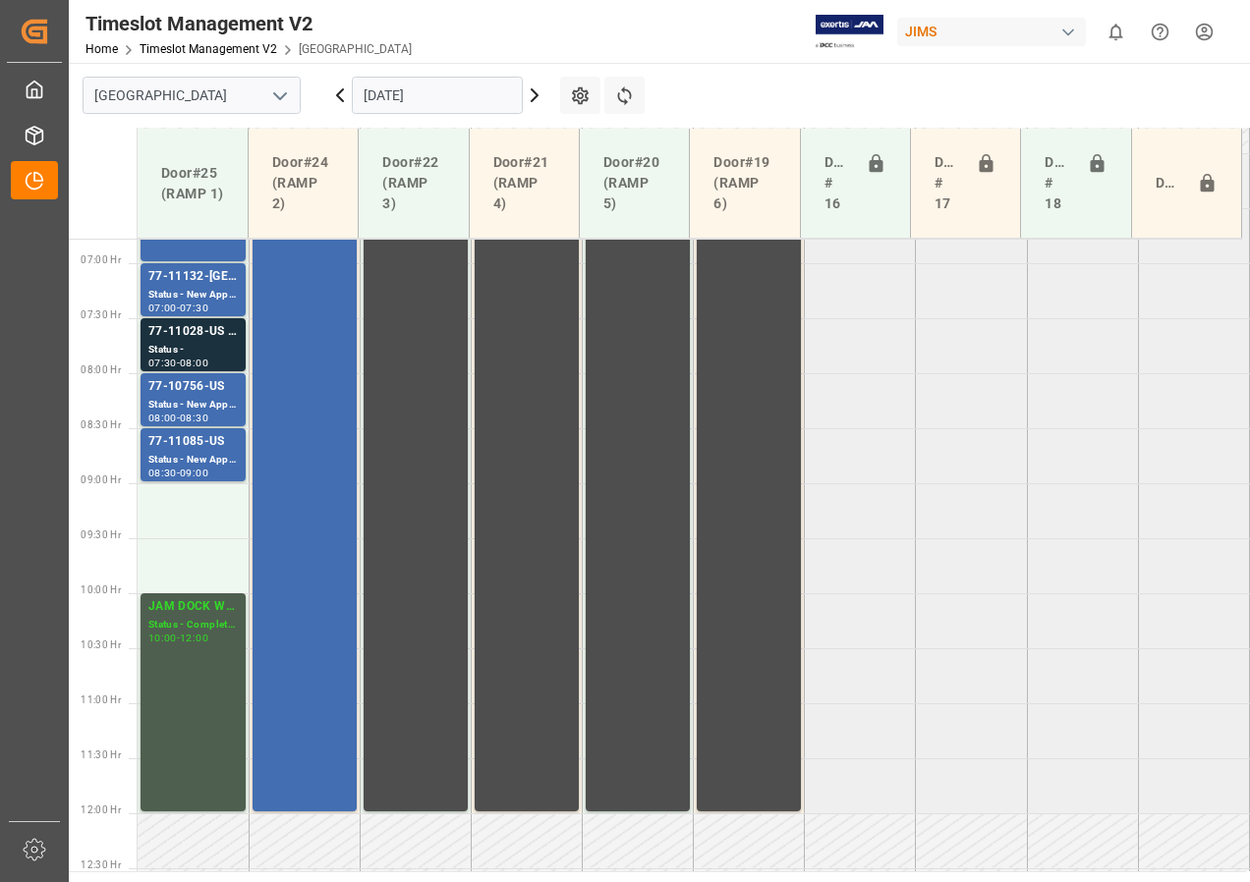
scroll to position [610, 0]
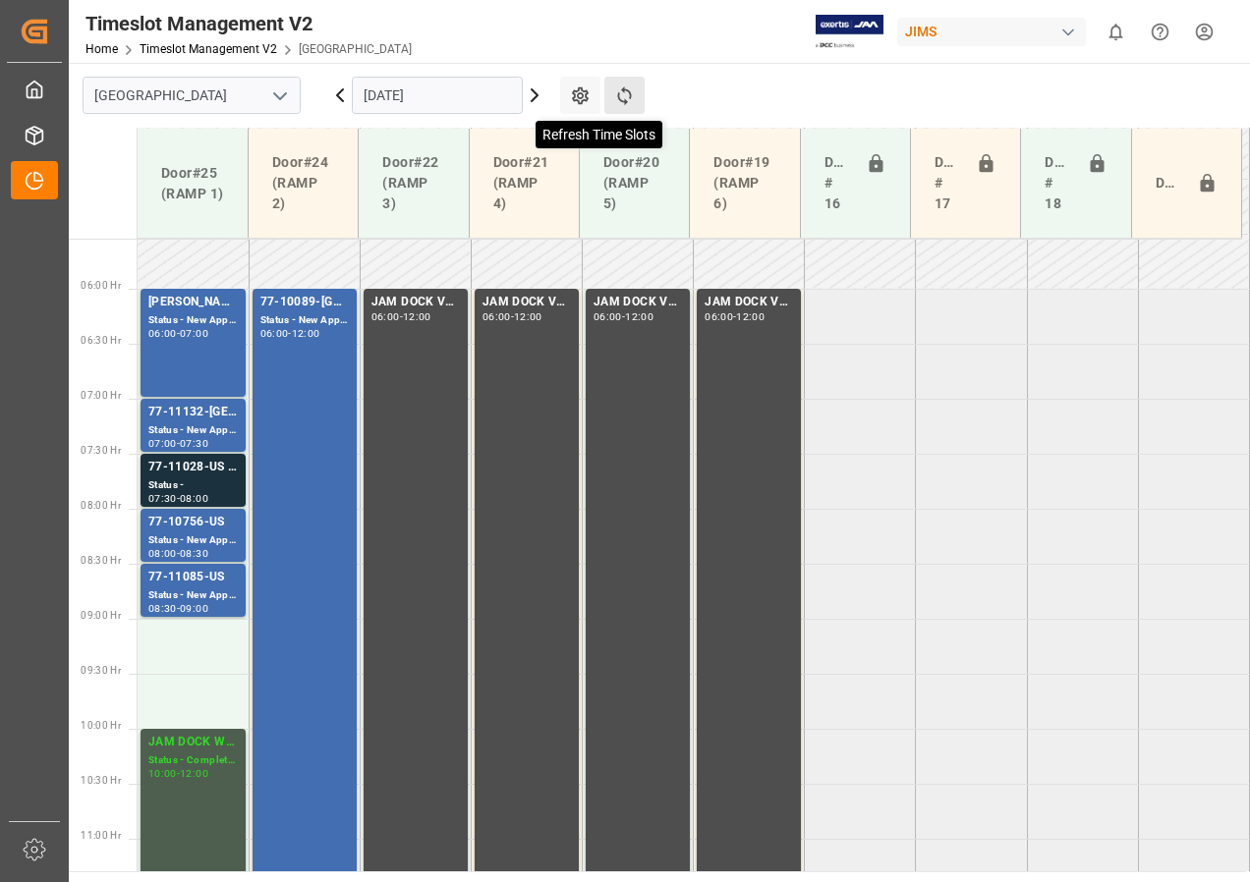
click at [628, 93] on icon at bounding box center [624, 95] width 21 height 21
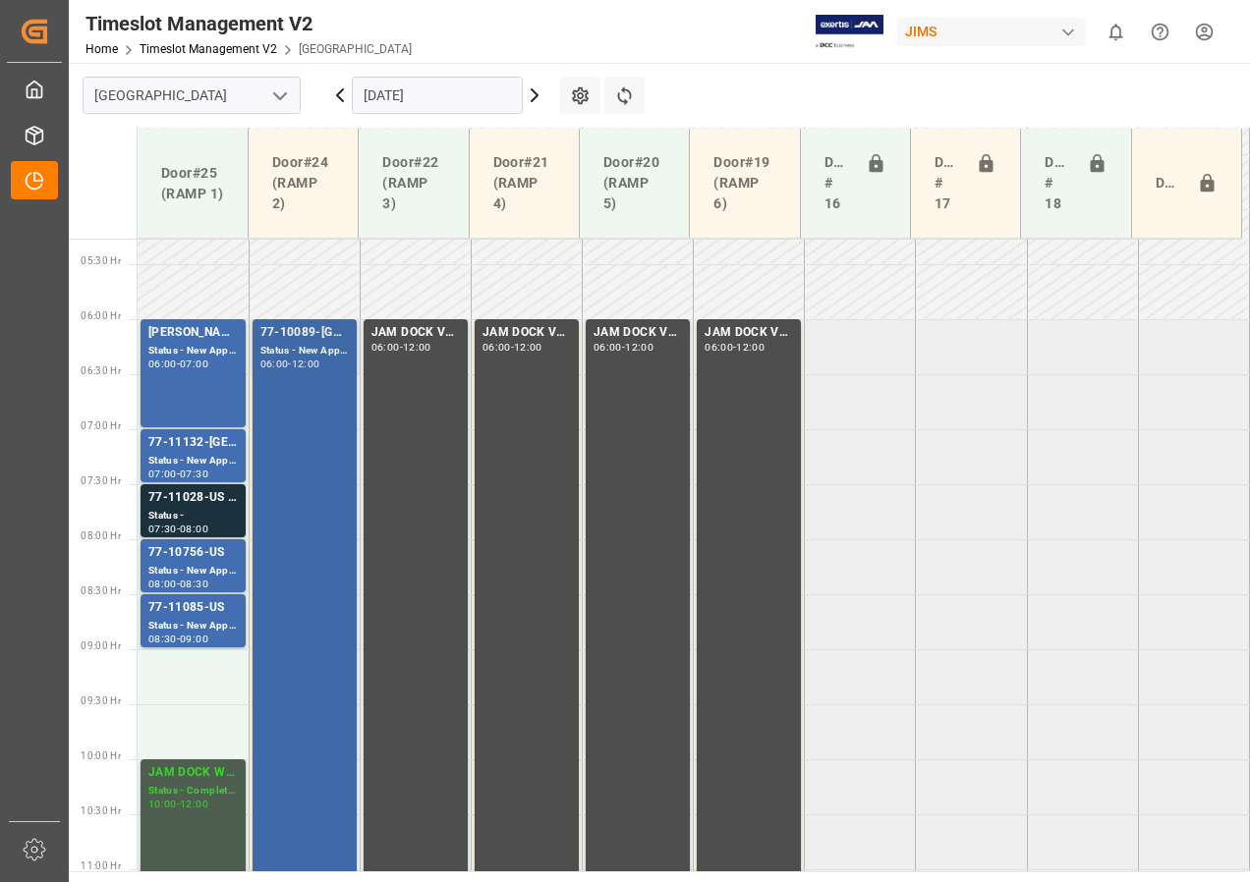
scroll to position [576, 0]
